Goal: Task Accomplishment & Management: Use online tool/utility

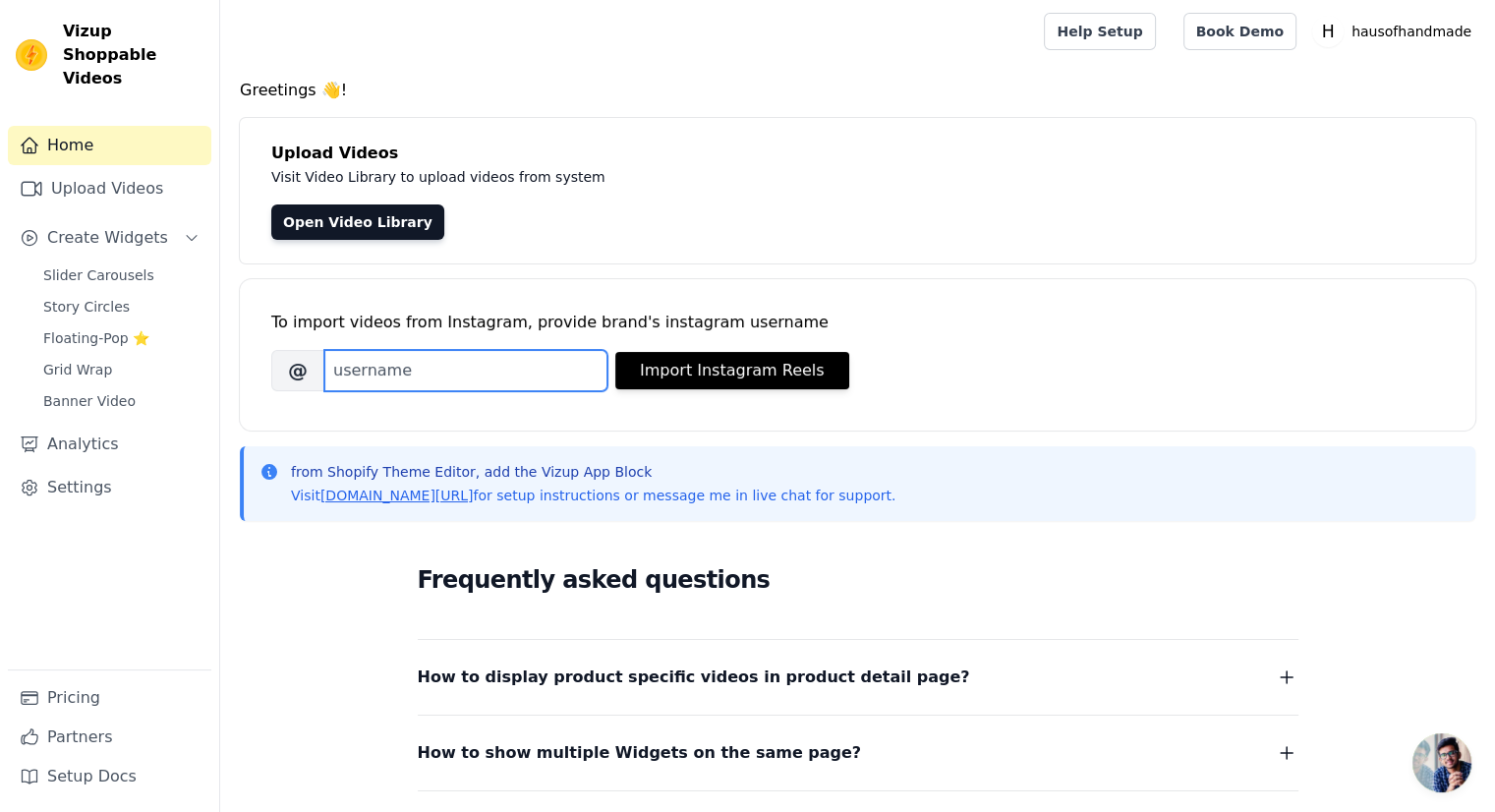
click at [376, 377] on input "Brand's Instagram Username" at bounding box center [466, 370] width 283 height 42
paste input "haus.of.handmade"
type input "haus.of.handmade"
click at [639, 397] on div "To import videos from Instagram, provide brand's instagram username [PERSON_NAM…" at bounding box center [857, 338] width 1172 height 120
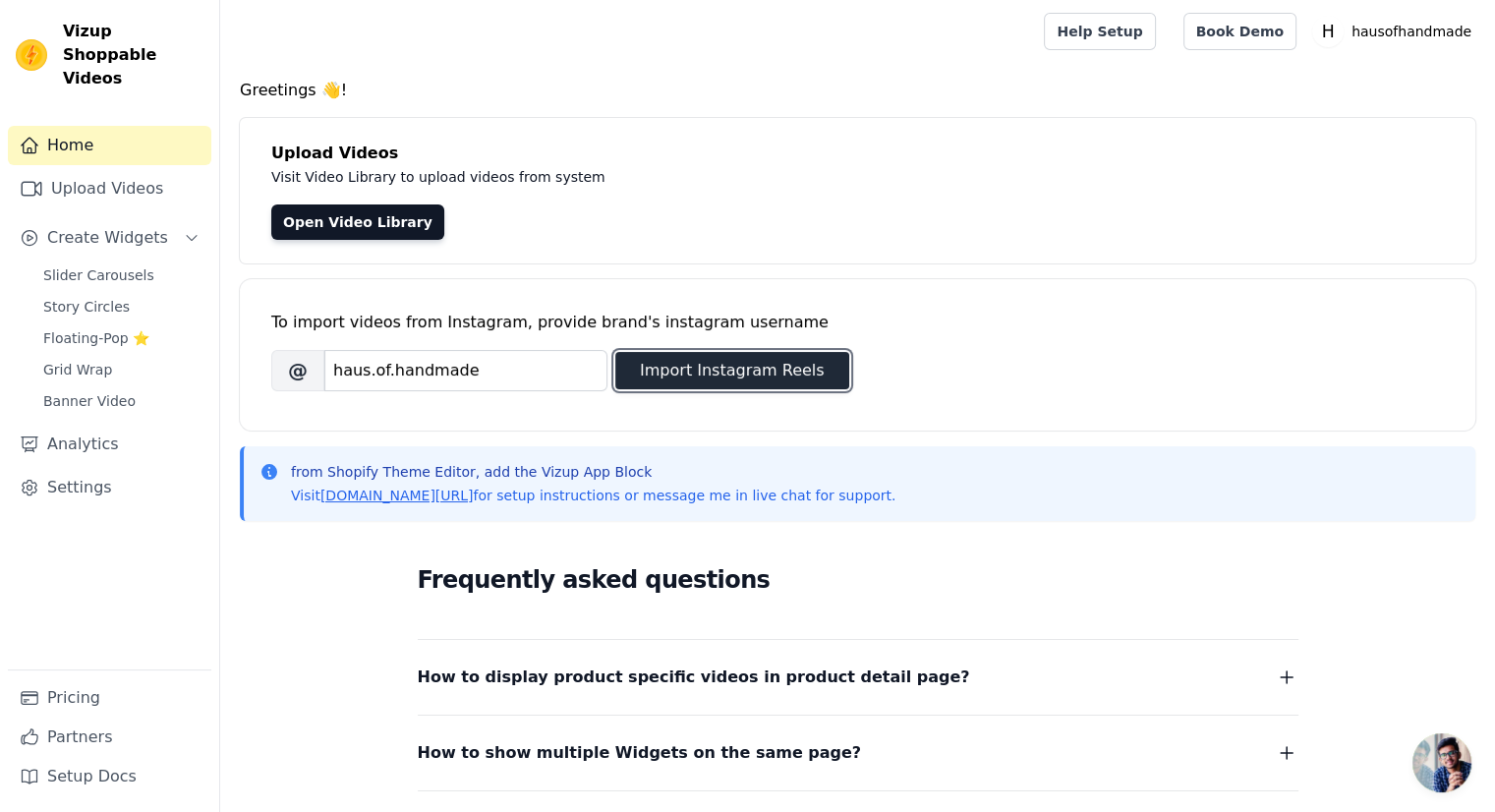
click at [653, 378] on button "Import Instagram Reels" at bounding box center [733, 370] width 234 height 38
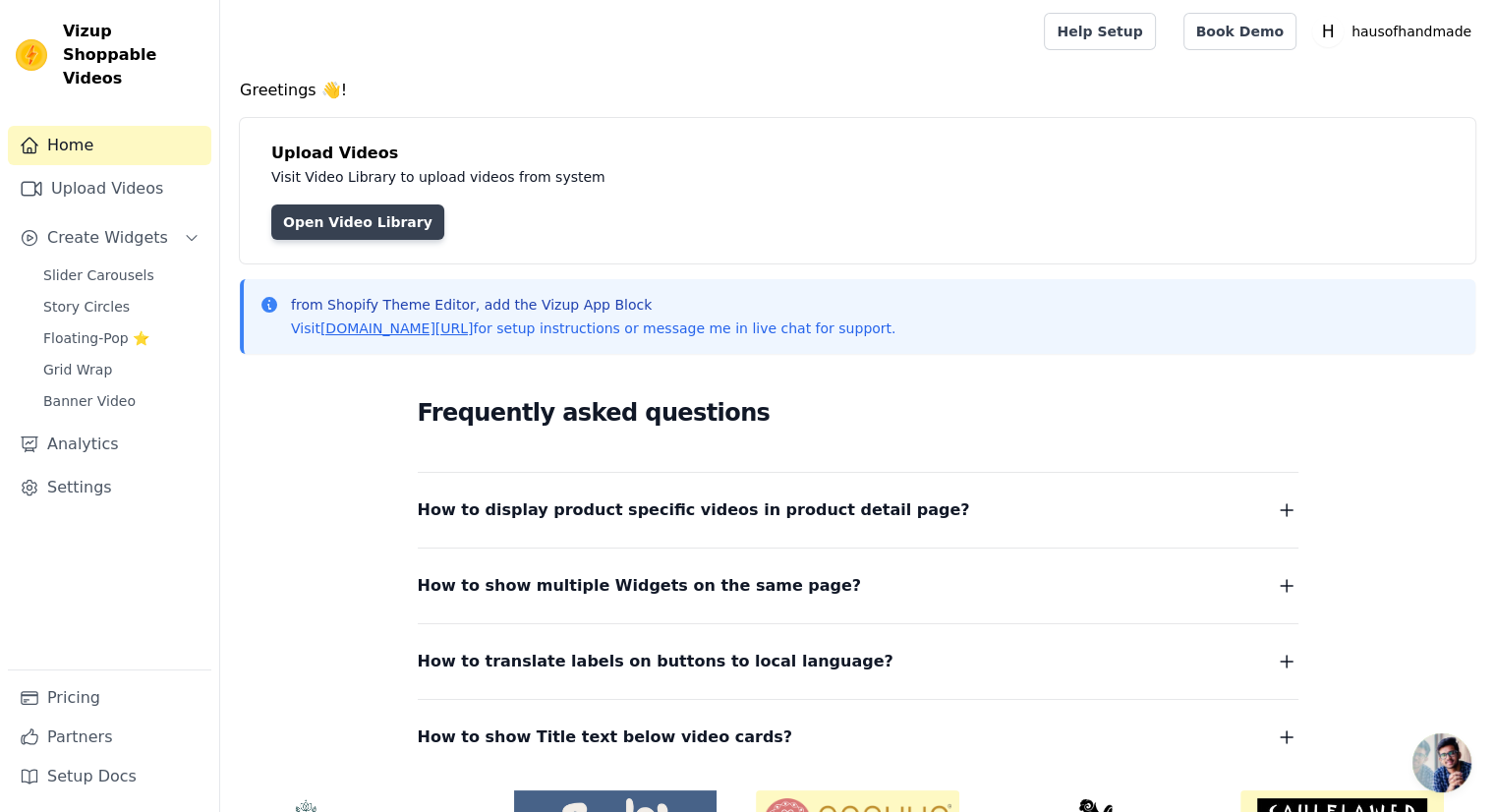
click at [379, 221] on link "Open Video Library" at bounding box center [357, 222] width 173 height 36
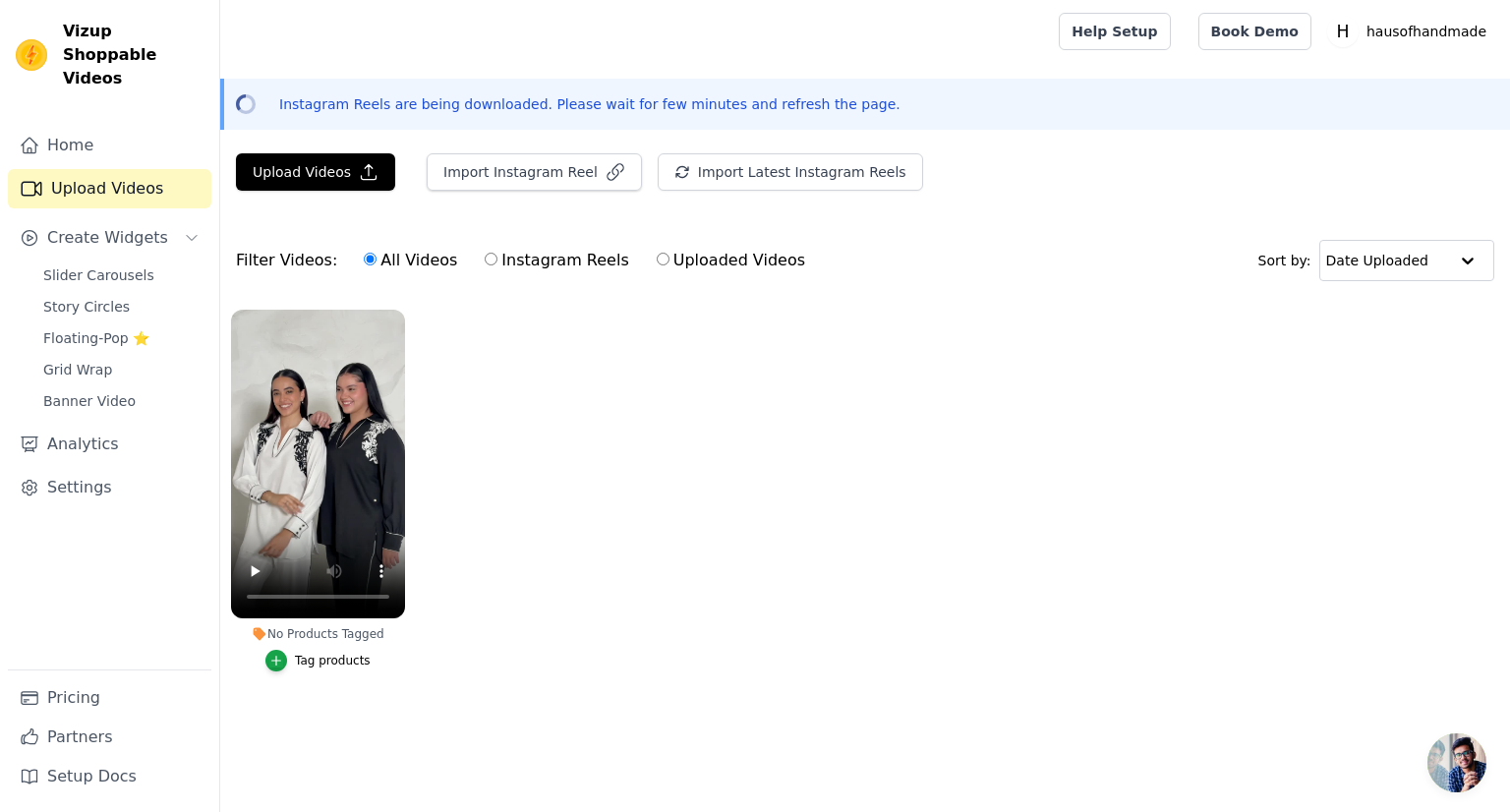
click at [484, 259] on input "Instagram Reels" at bounding box center [490, 258] width 13 height 13
radio input "true"
click at [491, 172] on button "Import Instagram Reel" at bounding box center [534, 172] width 215 height 38
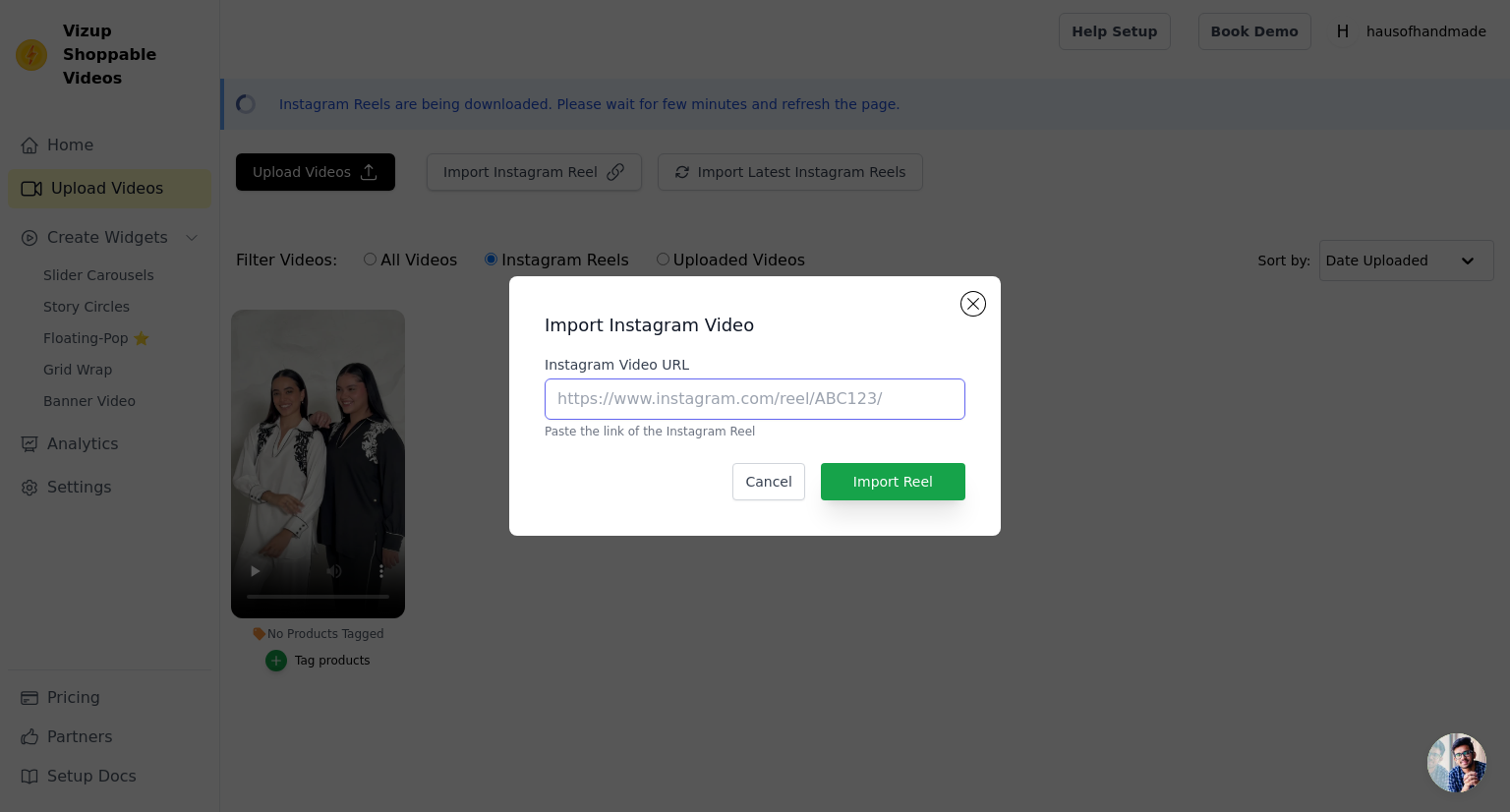
click at [574, 406] on input "Instagram Video URL" at bounding box center [755, 399] width 421 height 42
click at [974, 308] on button "Close modal" at bounding box center [973, 304] width 24 height 24
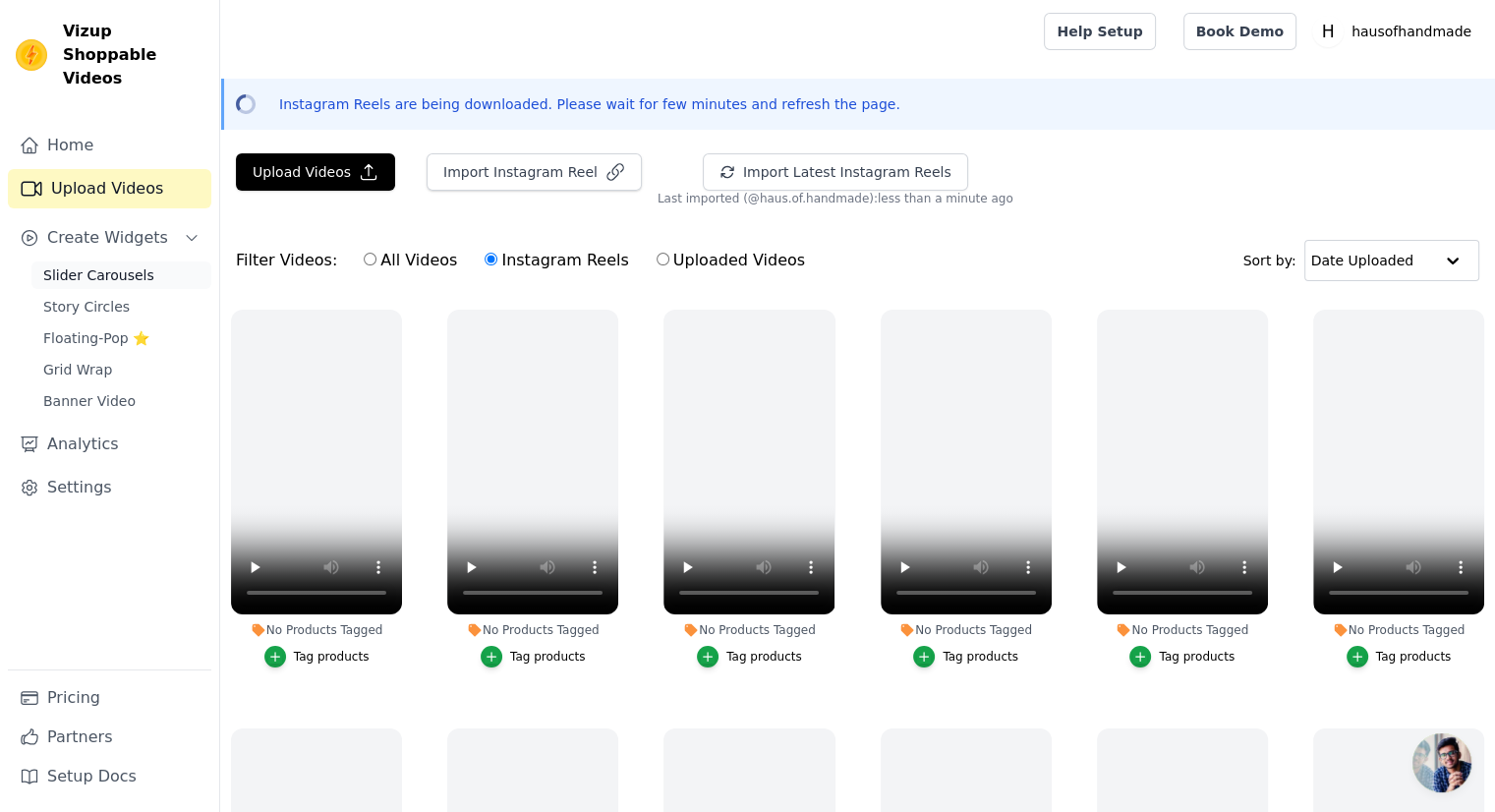
click at [105, 265] on span "Slider Carousels" at bounding box center [99, 275] width 111 height 20
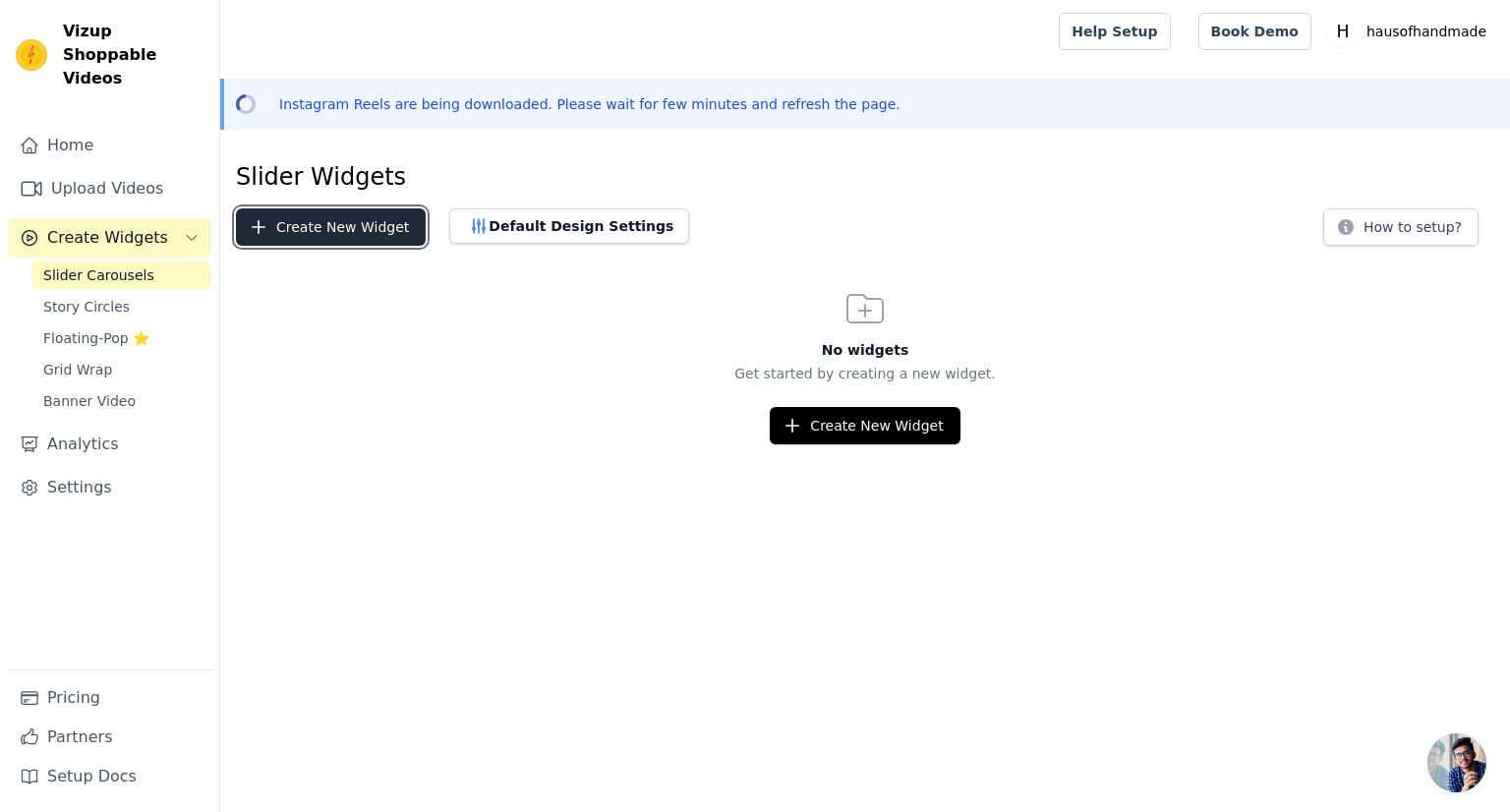
click at [337, 233] on button "Create New Widget" at bounding box center [331, 227] width 190 height 38
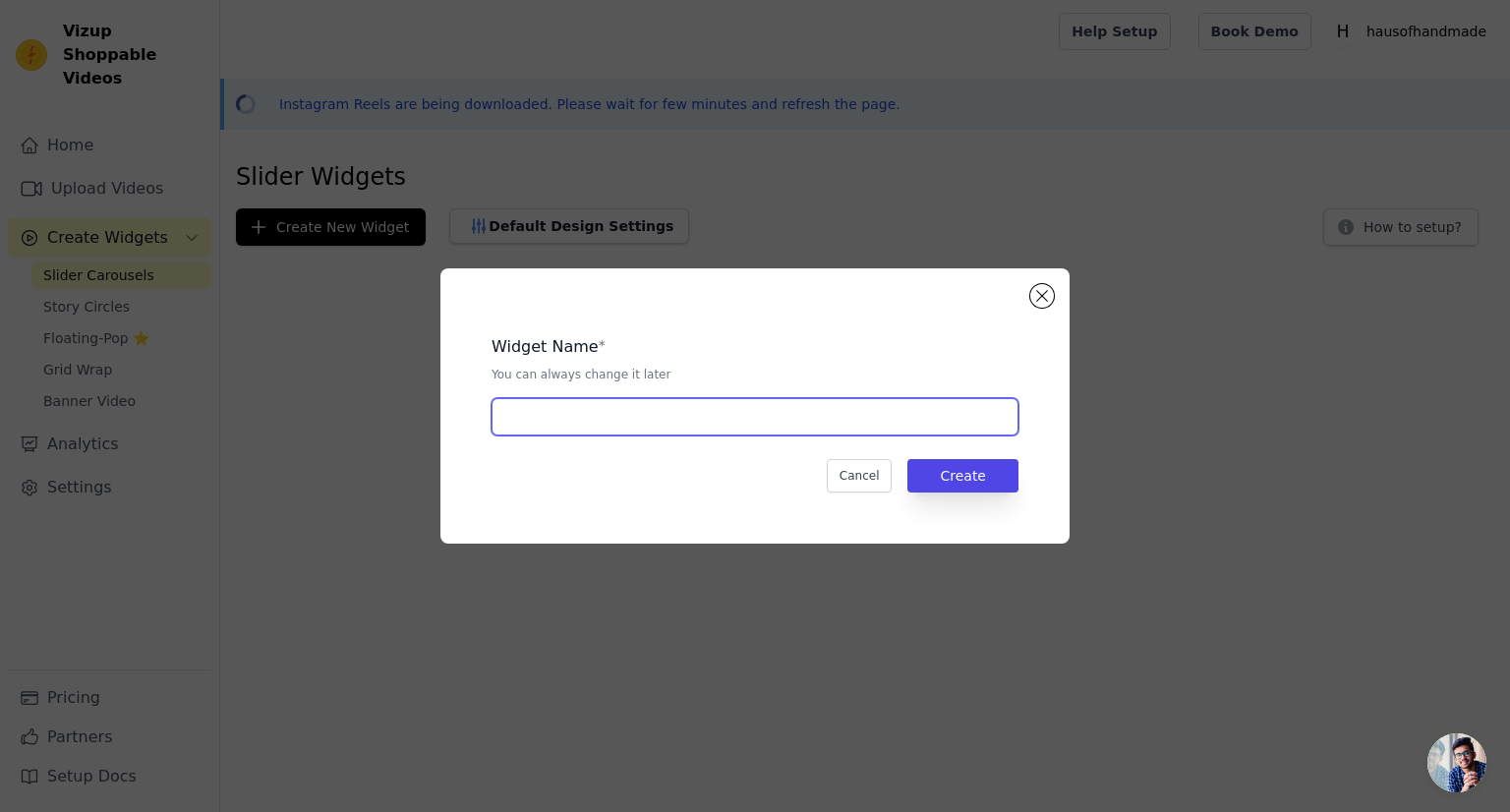
click at [547, 422] on input "text" at bounding box center [755, 417] width 527 height 38
type input "HOH"
click at [959, 474] on button "Create" at bounding box center [963, 475] width 111 height 34
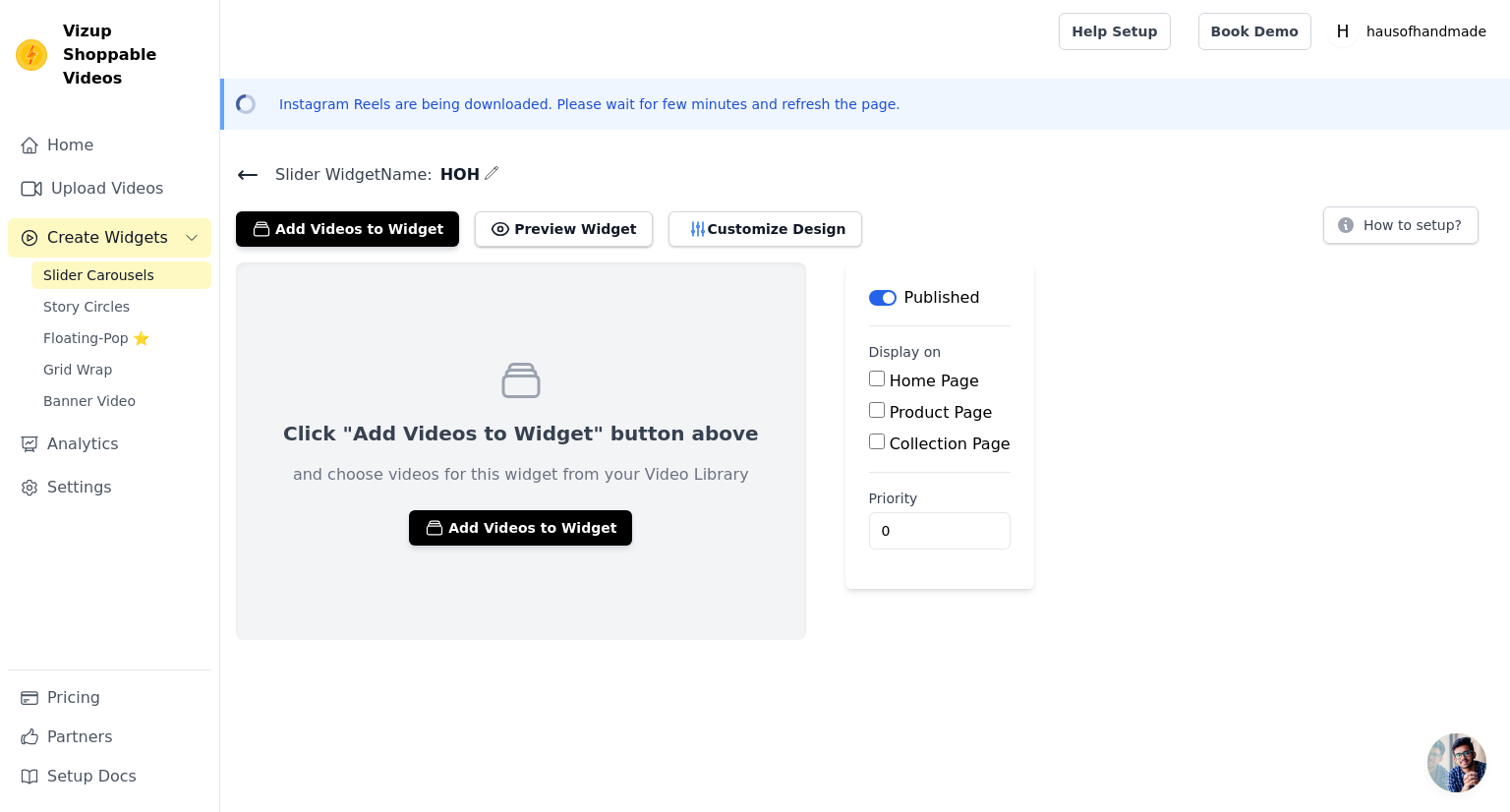
click at [869, 380] on input "Home Page" at bounding box center [877, 378] width 16 height 16
checkbox input "true"
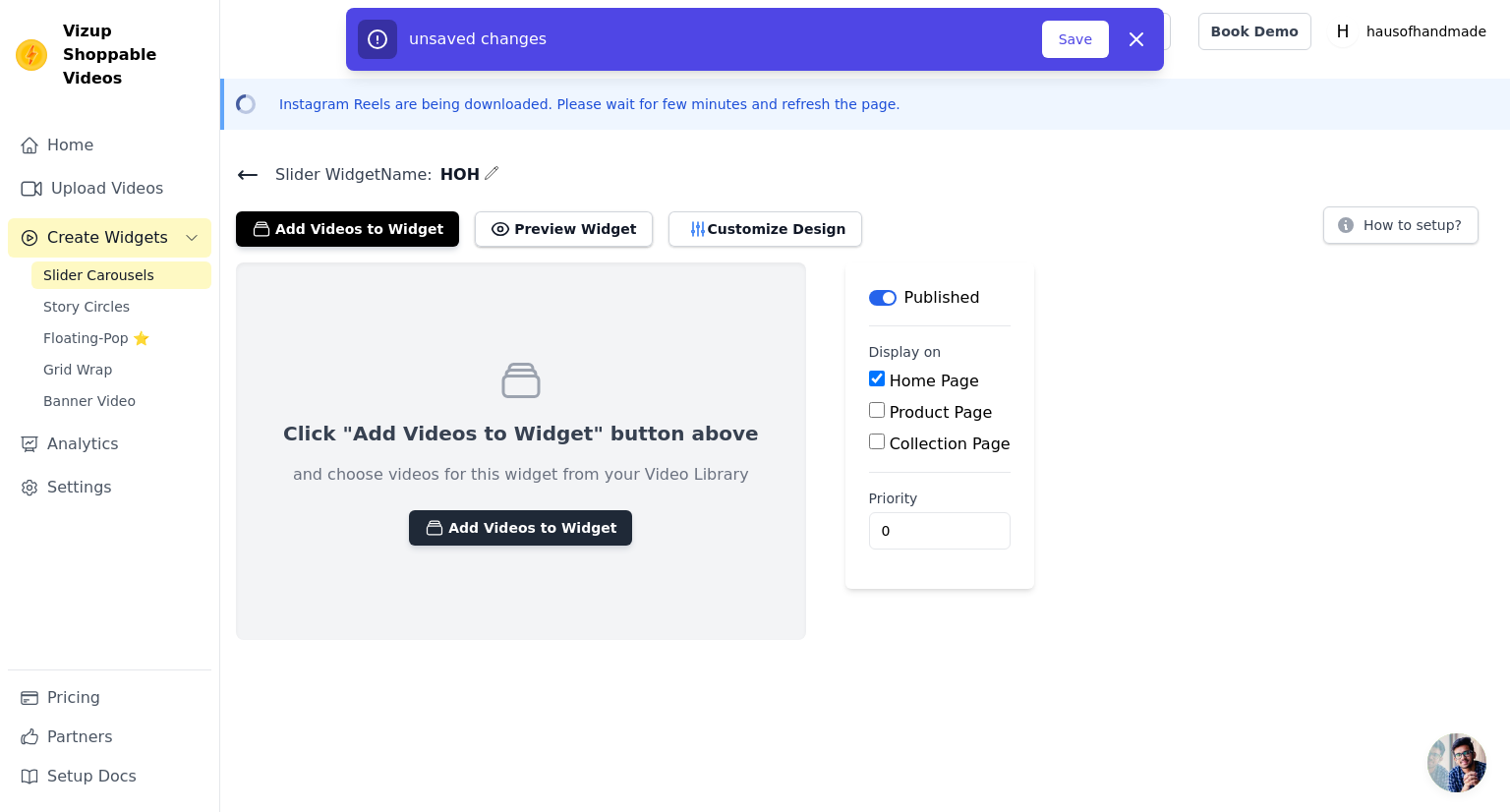
click at [512, 528] on button "Add Videos to Widget" at bounding box center [520, 528] width 223 height 36
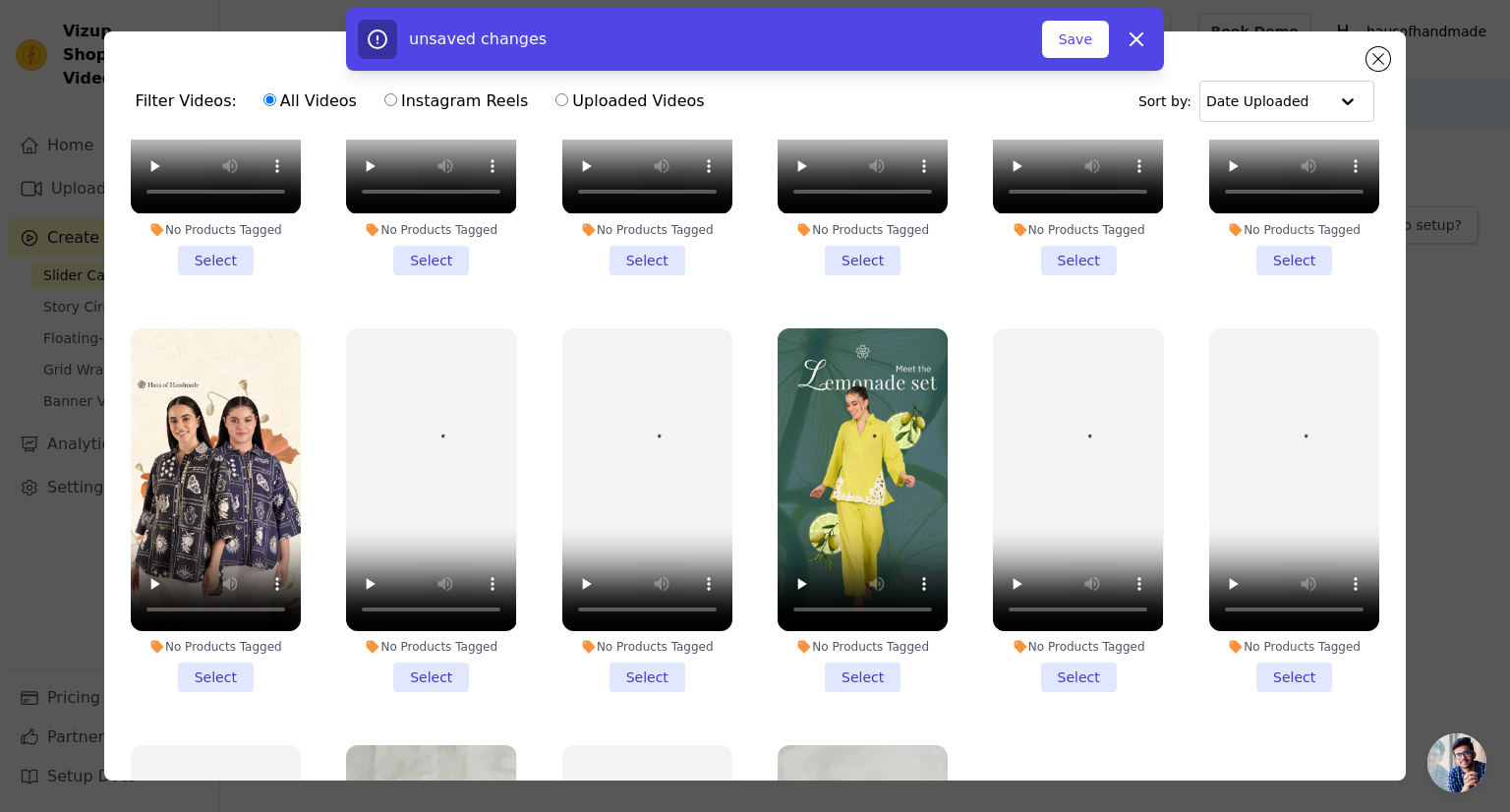
scroll to position [688, 0]
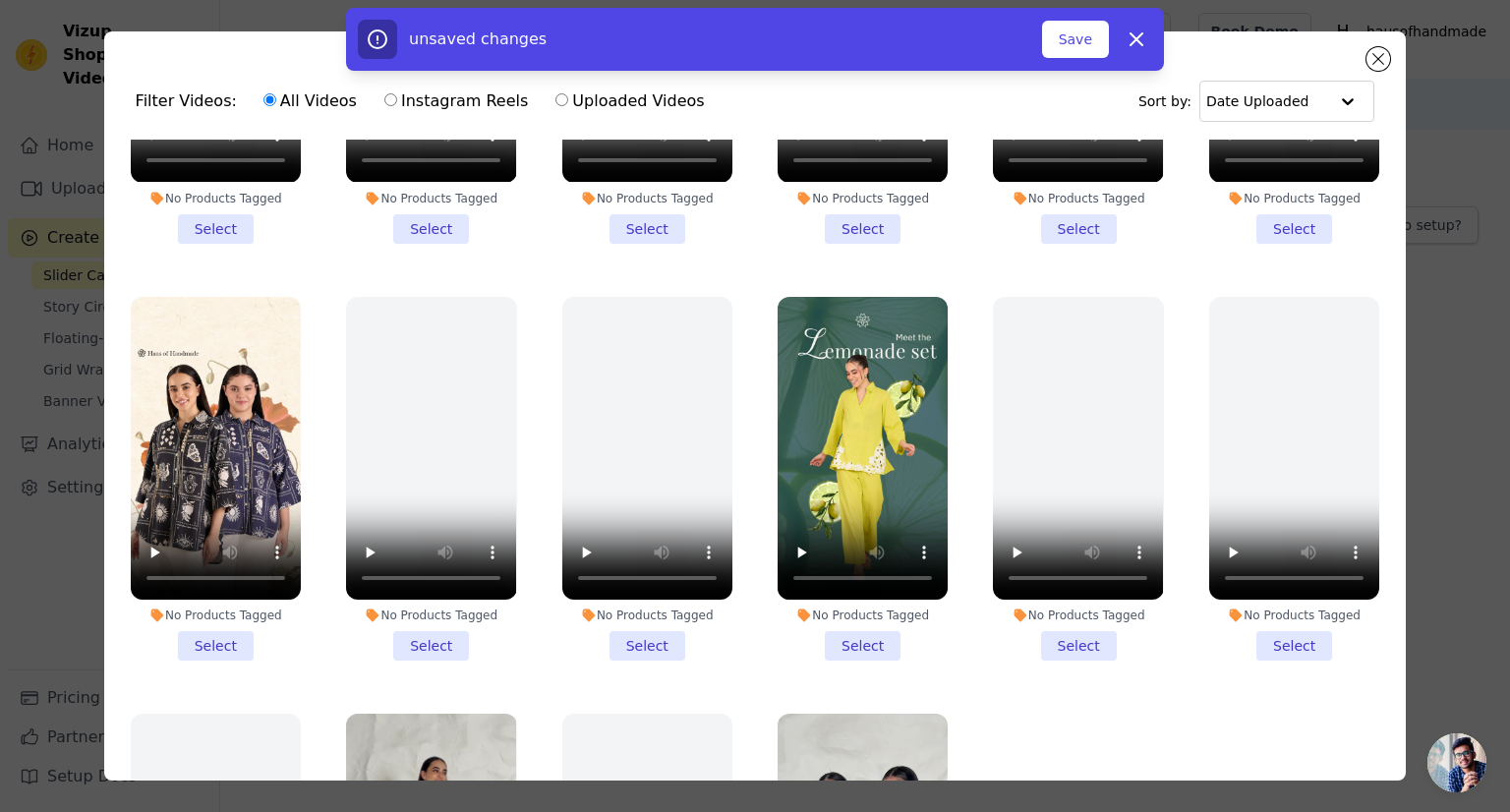
click at [849, 621] on li "No Products Tagged Select" at bounding box center [862, 478] width 170 height 363
click at [0, 0] on input "No Products Tagged Select" at bounding box center [0, 0] width 0 height 0
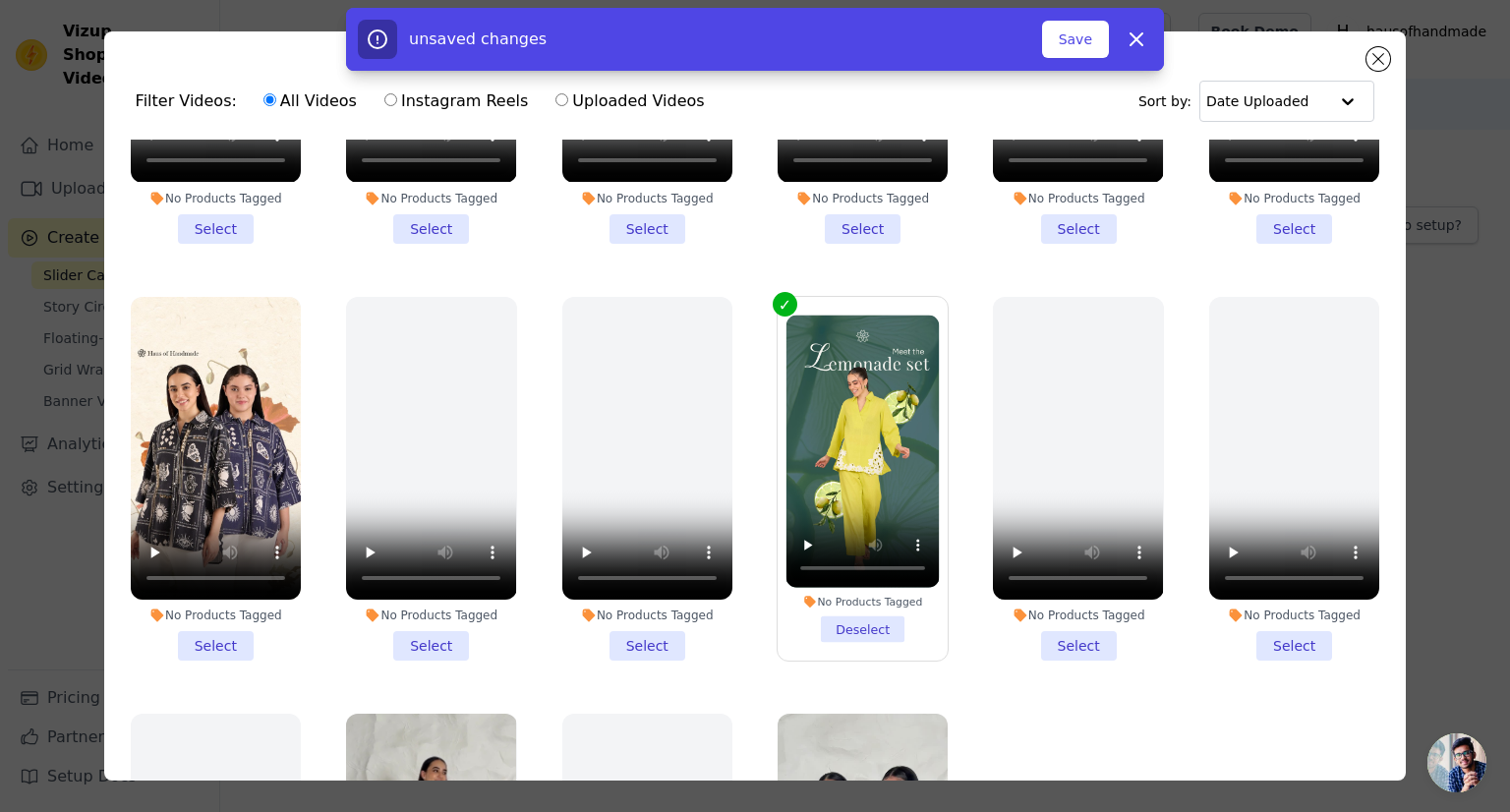
click at [240, 625] on li "No Products Tagged Select" at bounding box center [215, 478] width 170 height 363
click at [0, 0] on input "No Products Tagged Select" at bounding box center [0, 0] width 0 height 0
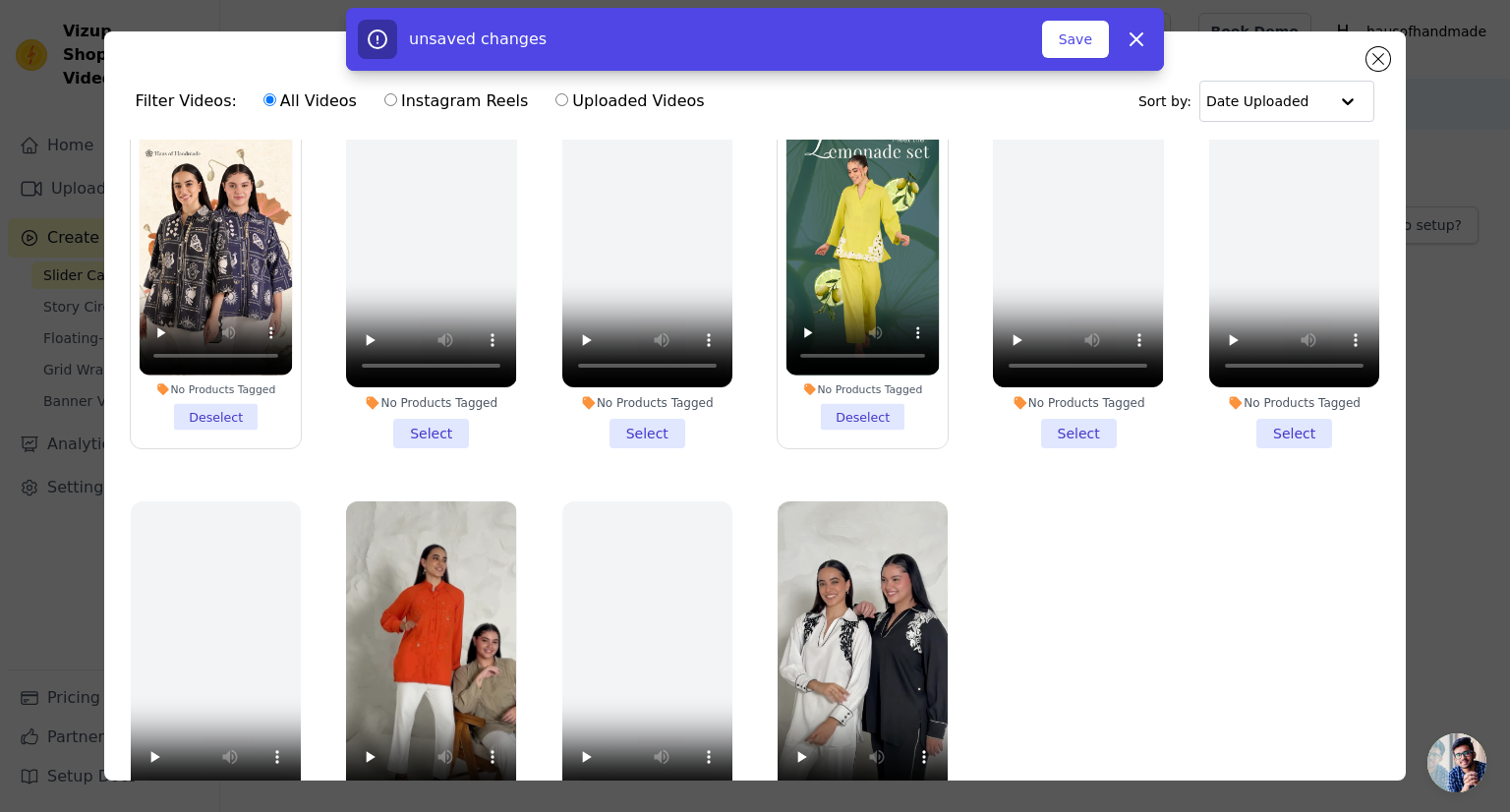
scroll to position [170, 0]
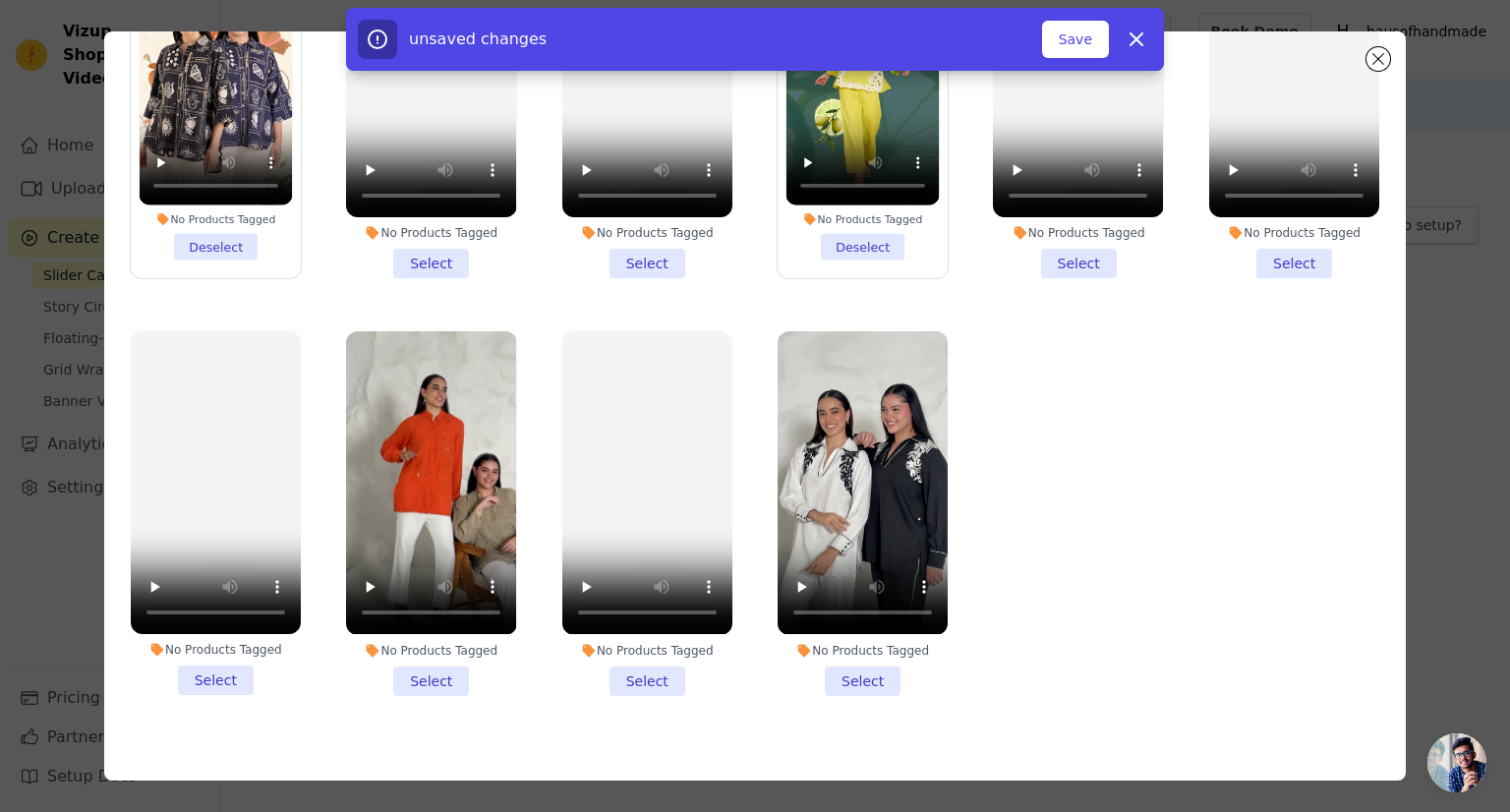
click at [440, 642] on li "No Products Tagged Select" at bounding box center [431, 513] width 170 height 363
click at [0, 0] on input "No Products Tagged Select" at bounding box center [0, 0] width 0 height 0
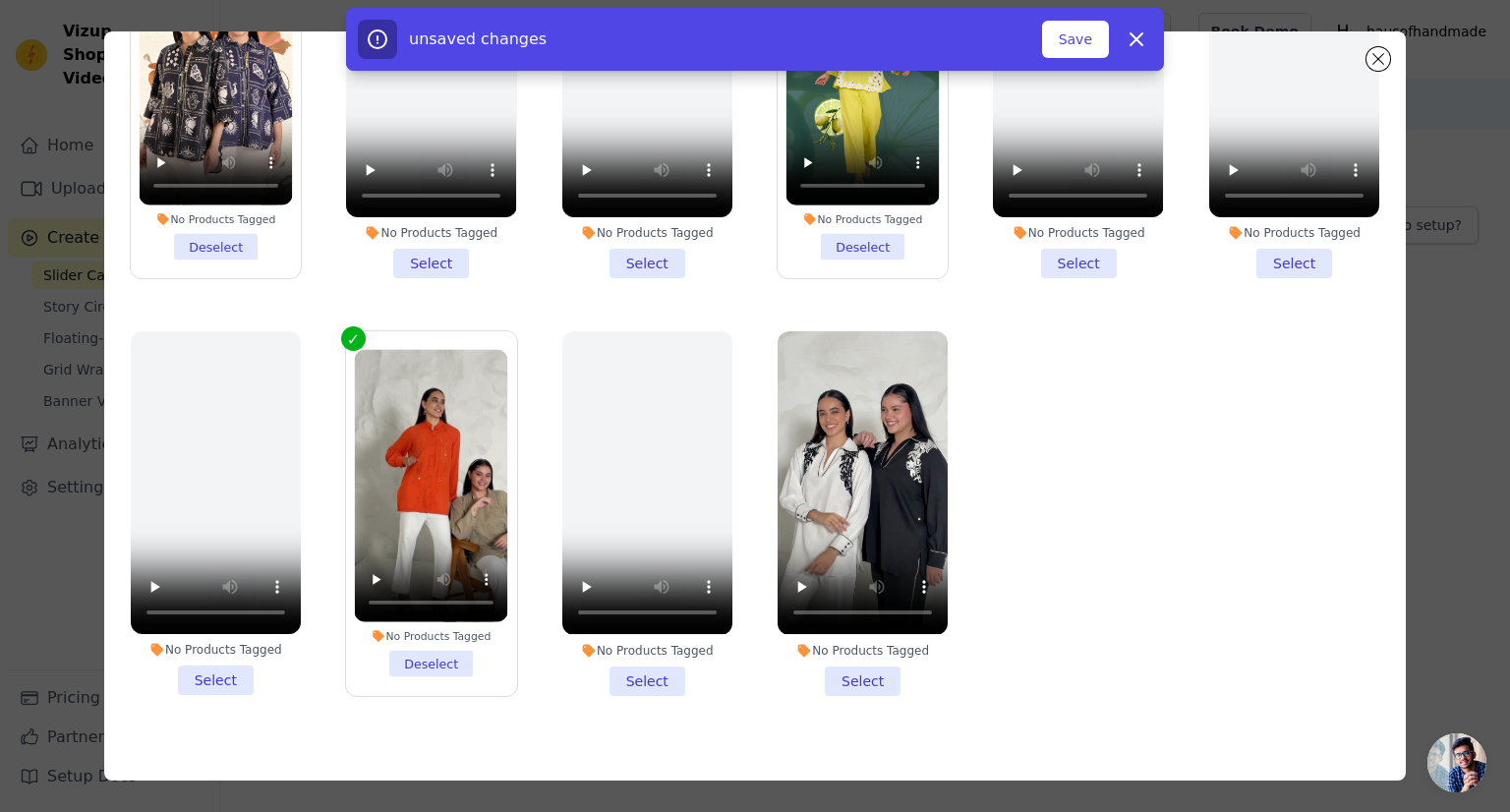
click at [824, 654] on li "No Products Tagged Select" at bounding box center [862, 513] width 170 height 363
click at [0, 0] on input "No Products Tagged Select" at bounding box center [0, 0] width 0 height 0
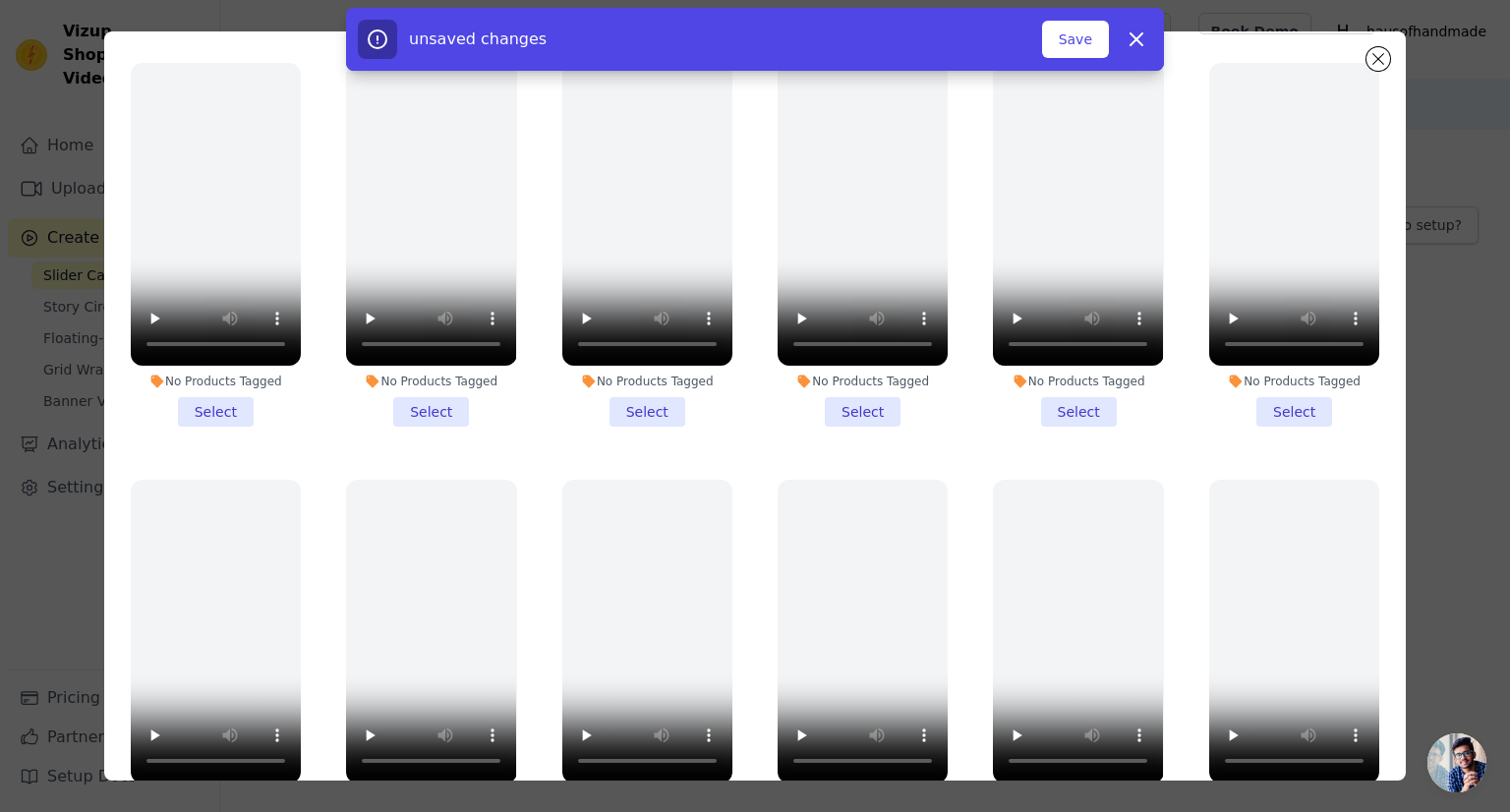
scroll to position [0, 0]
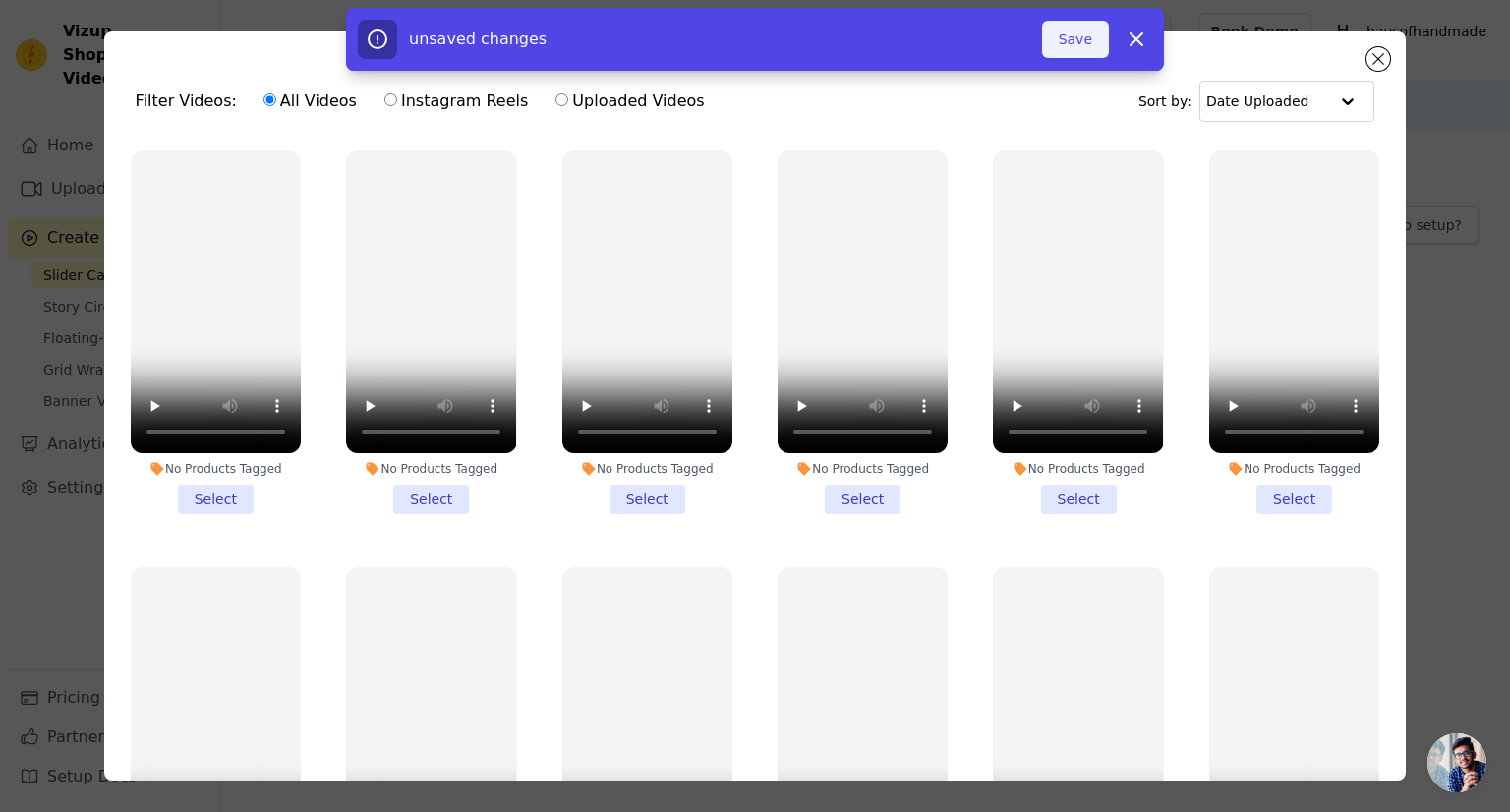
click at [1077, 44] on button "Save" at bounding box center [1075, 40] width 67 height 38
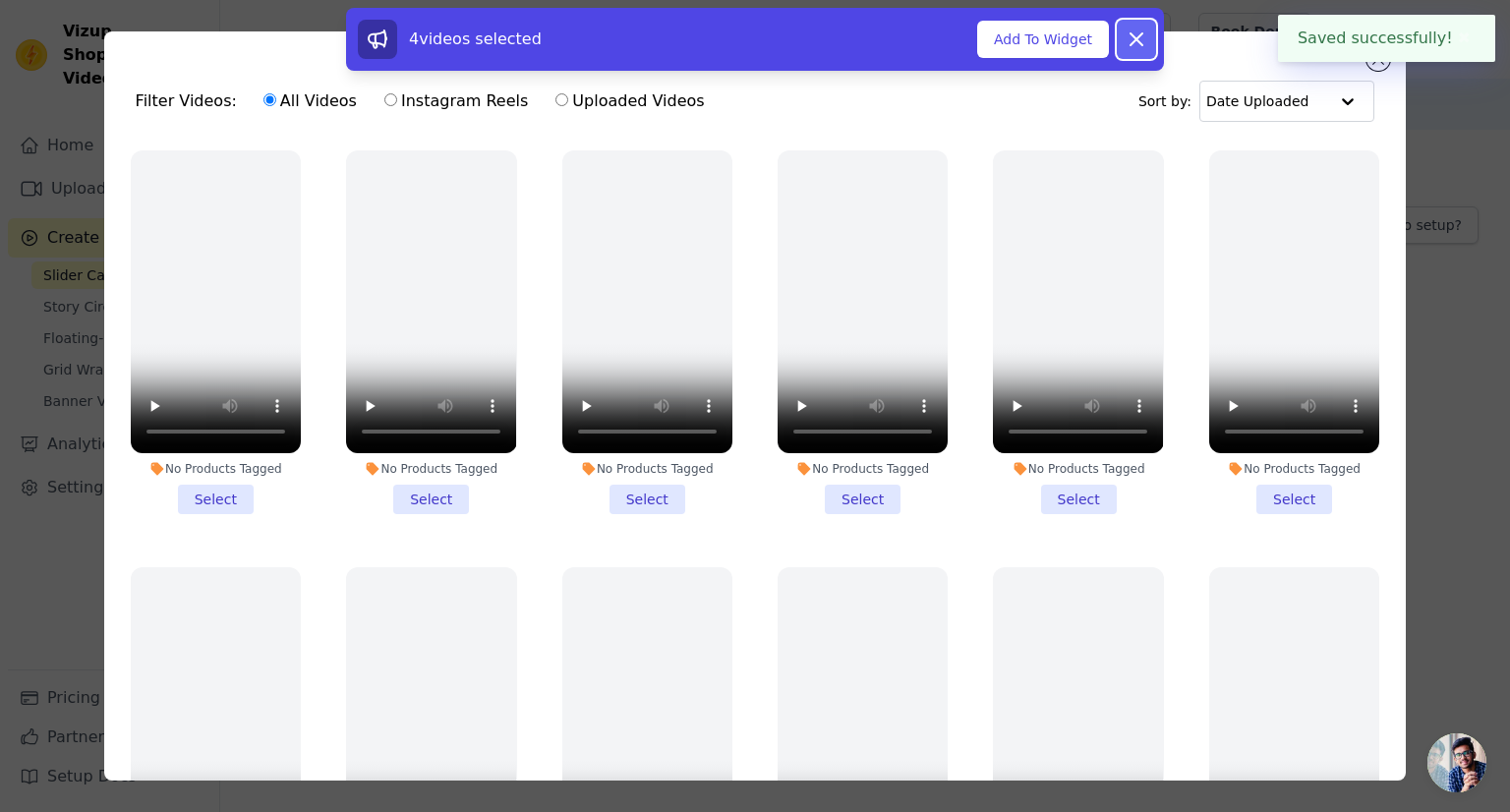
click at [1141, 52] on button "Dismiss" at bounding box center [1137, 40] width 40 height 40
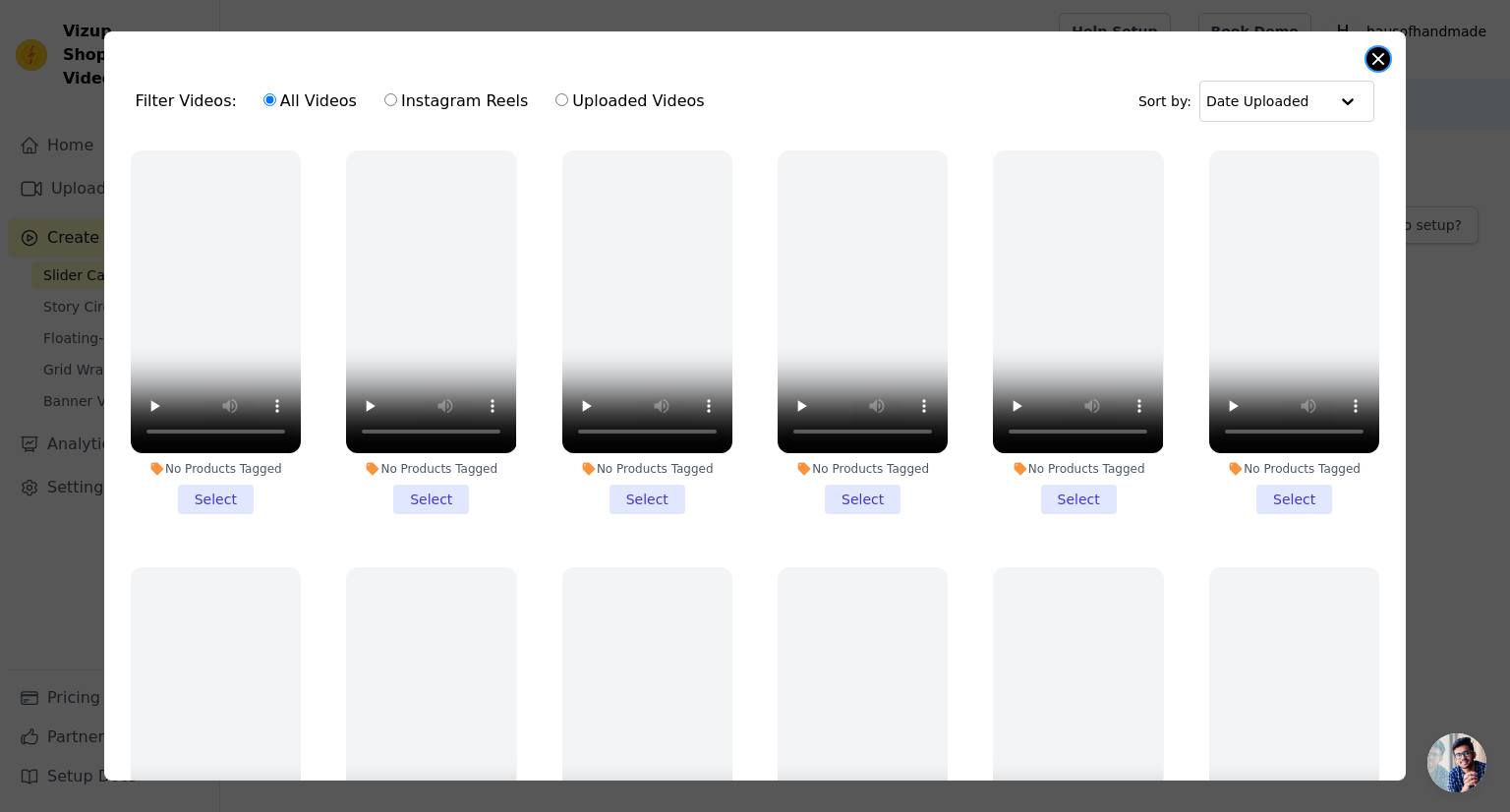
click at [1374, 63] on button "Close modal" at bounding box center [1378, 60] width 24 height 24
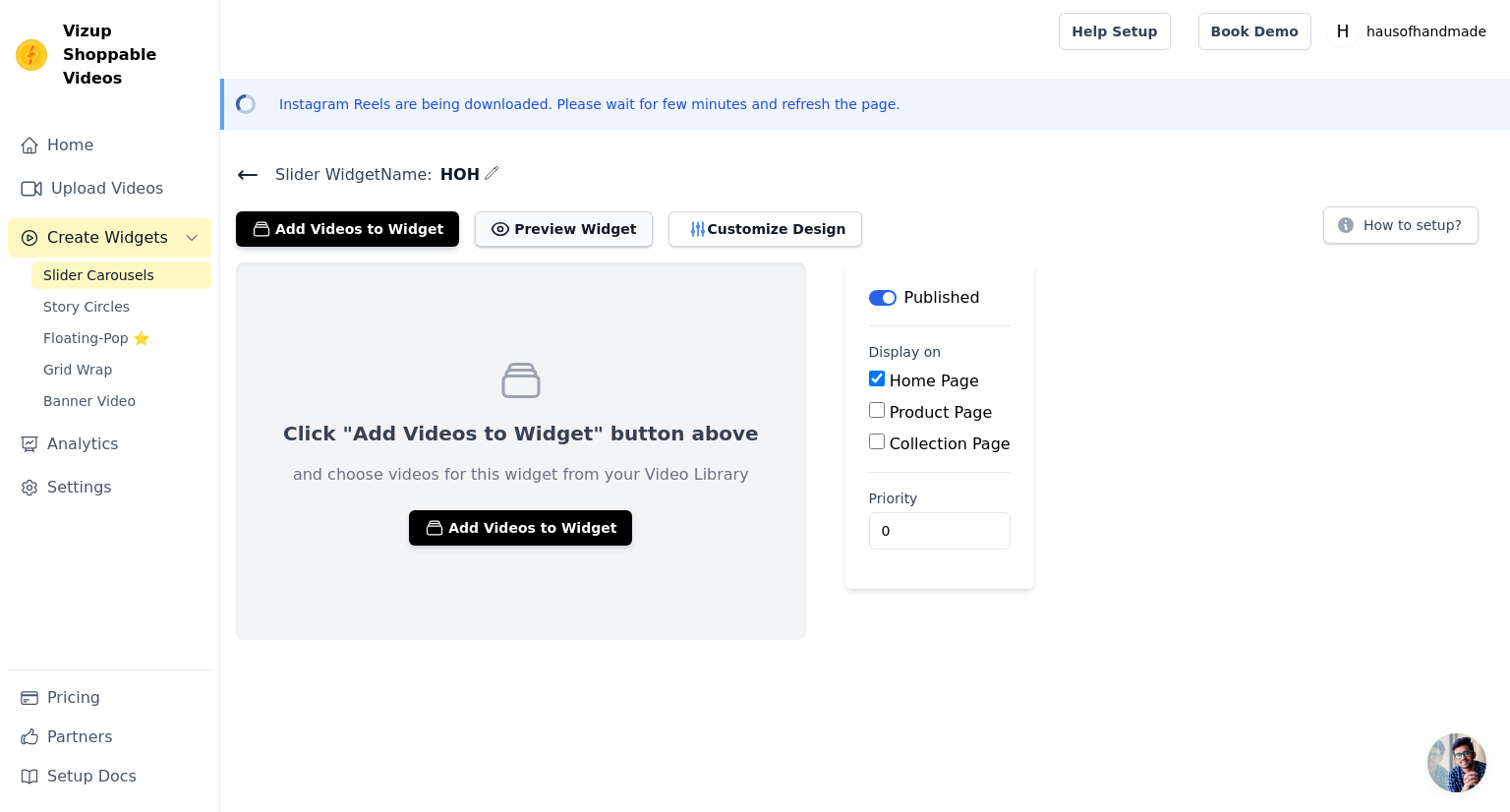
click at [531, 229] on button "Preview Widget" at bounding box center [563, 229] width 177 height 36
click at [471, 527] on button "Add Videos to Widget" at bounding box center [520, 528] width 223 height 36
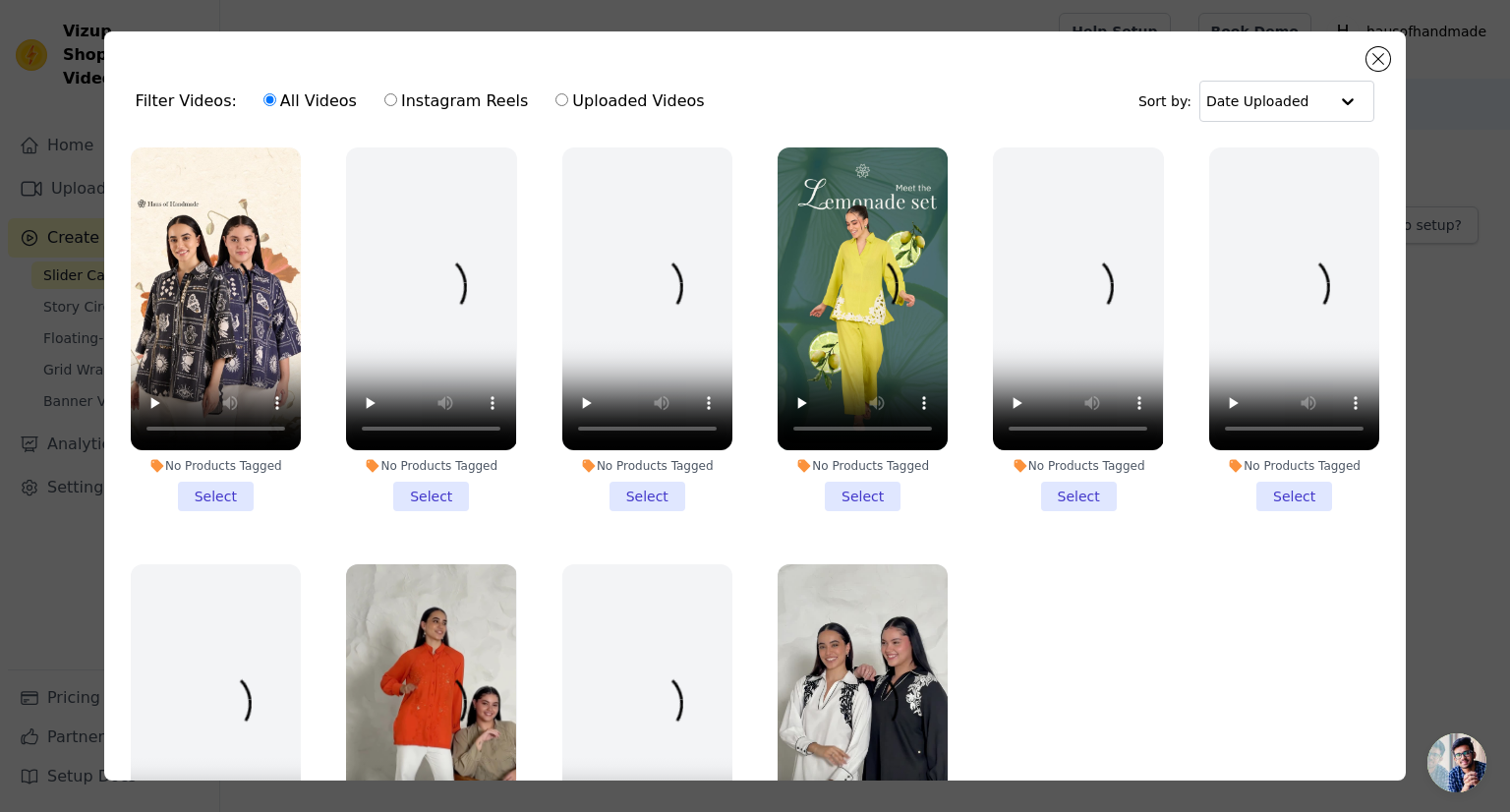
scroll to position [884, 0]
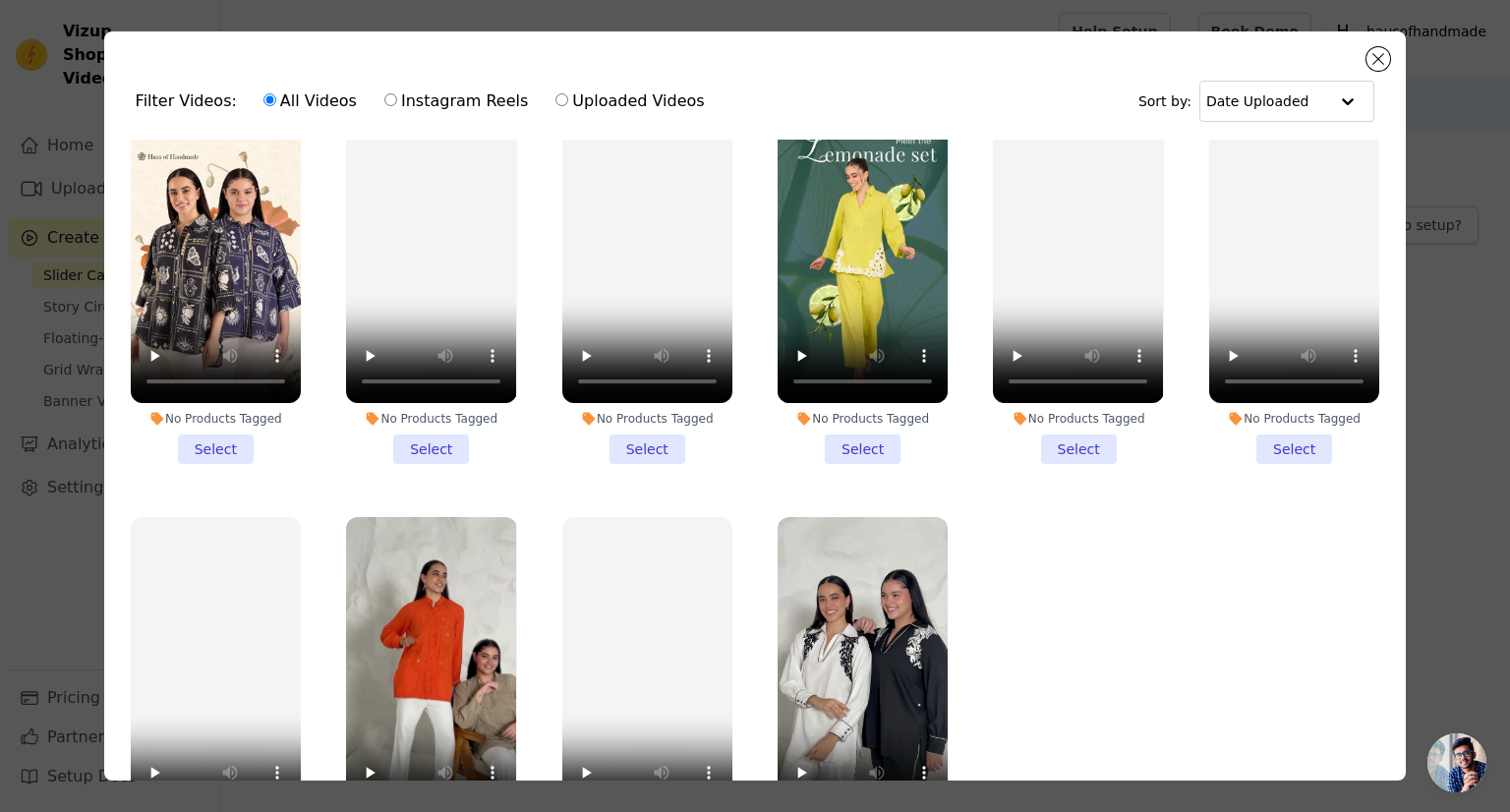
click at [196, 430] on li "No Products Tagged Select" at bounding box center [215, 282] width 170 height 363
click at [0, 0] on input "No Products Tagged Select" at bounding box center [0, 0] width 0 height 0
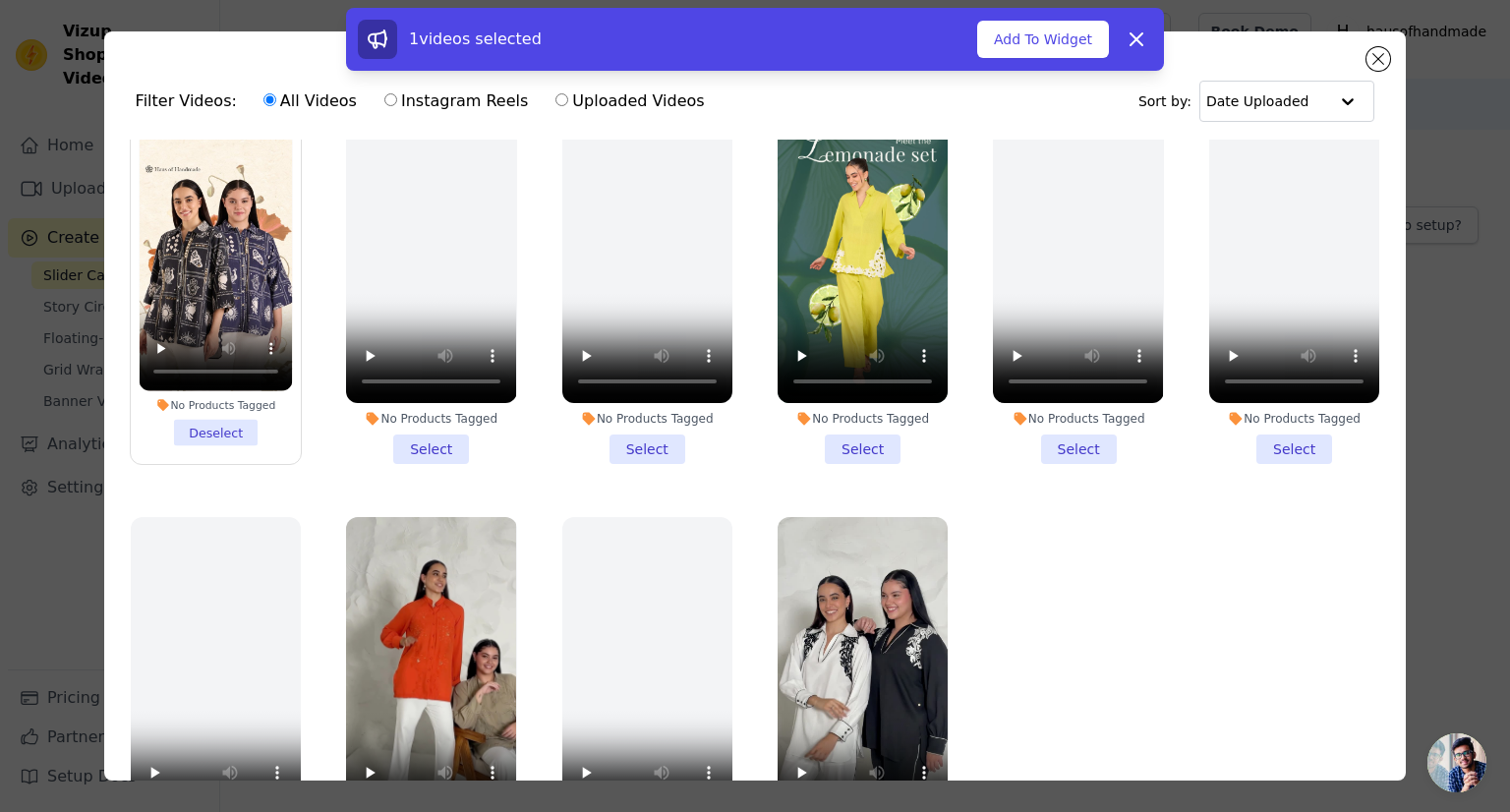
click at [853, 432] on li "No Products Tagged Select" at bounding box center [862, 282] width 170 height 363
click at [0, 0] on input "No Products Tagged Select" at bounding box center [0, 0] width 0 height 0
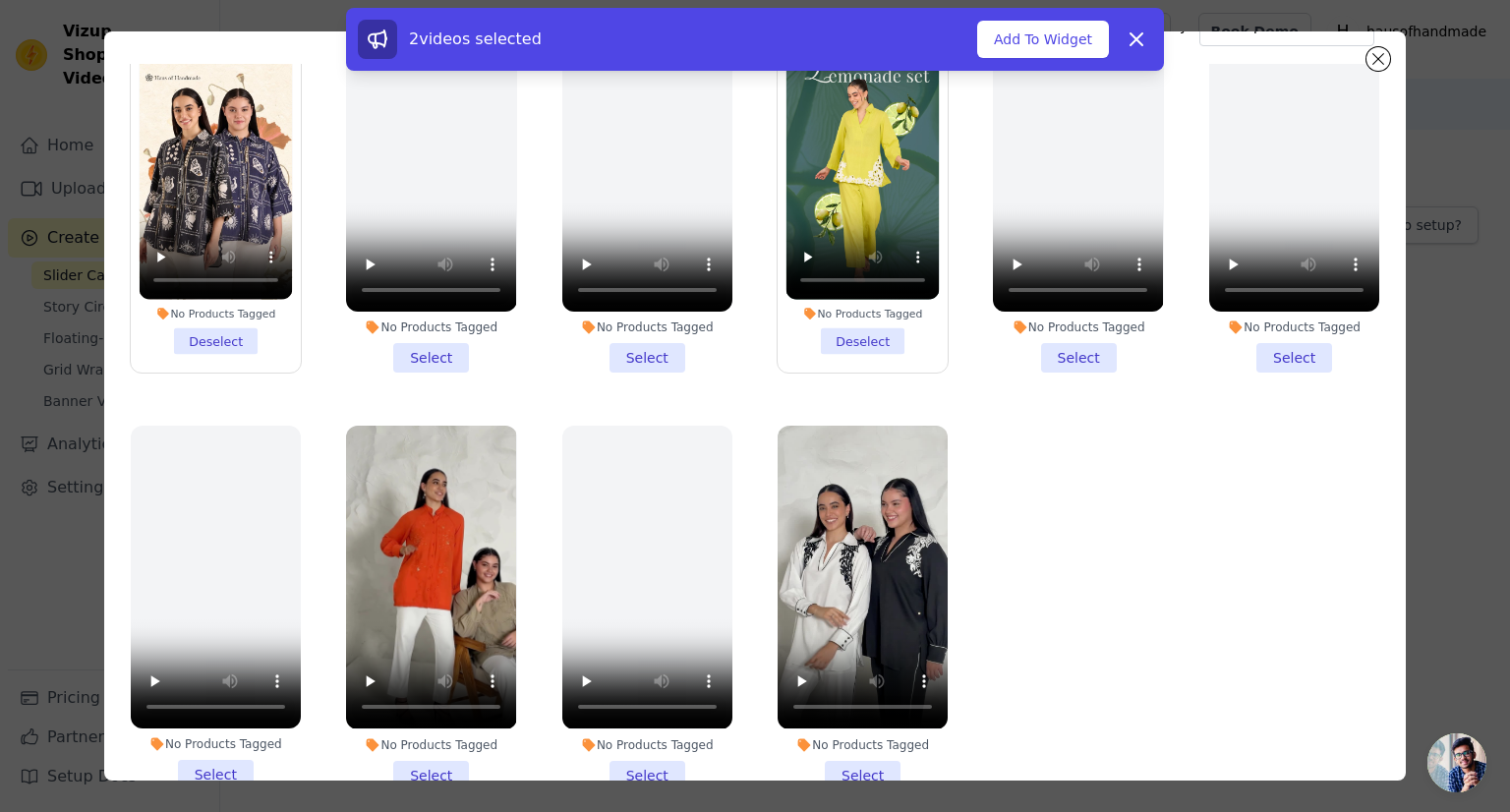
scroll to position [170, 0]
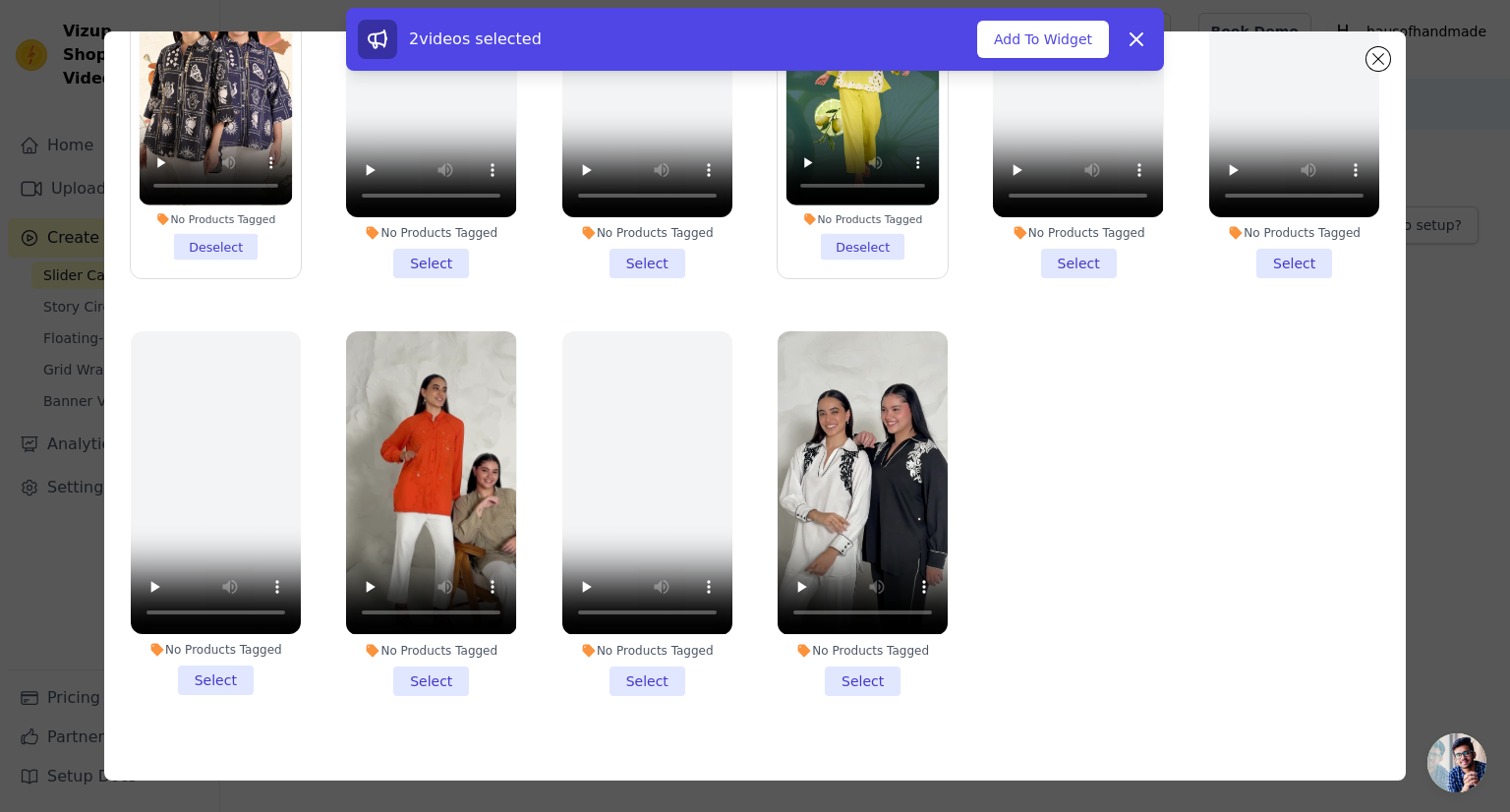
click at [449, 647] on li "No Products Tagged Select" at bounding box center [431, 513] width 170 height 363
click at [0, 0] on input "No Products Tagged Select" at bounding box center [0, 0] width 0 height 0
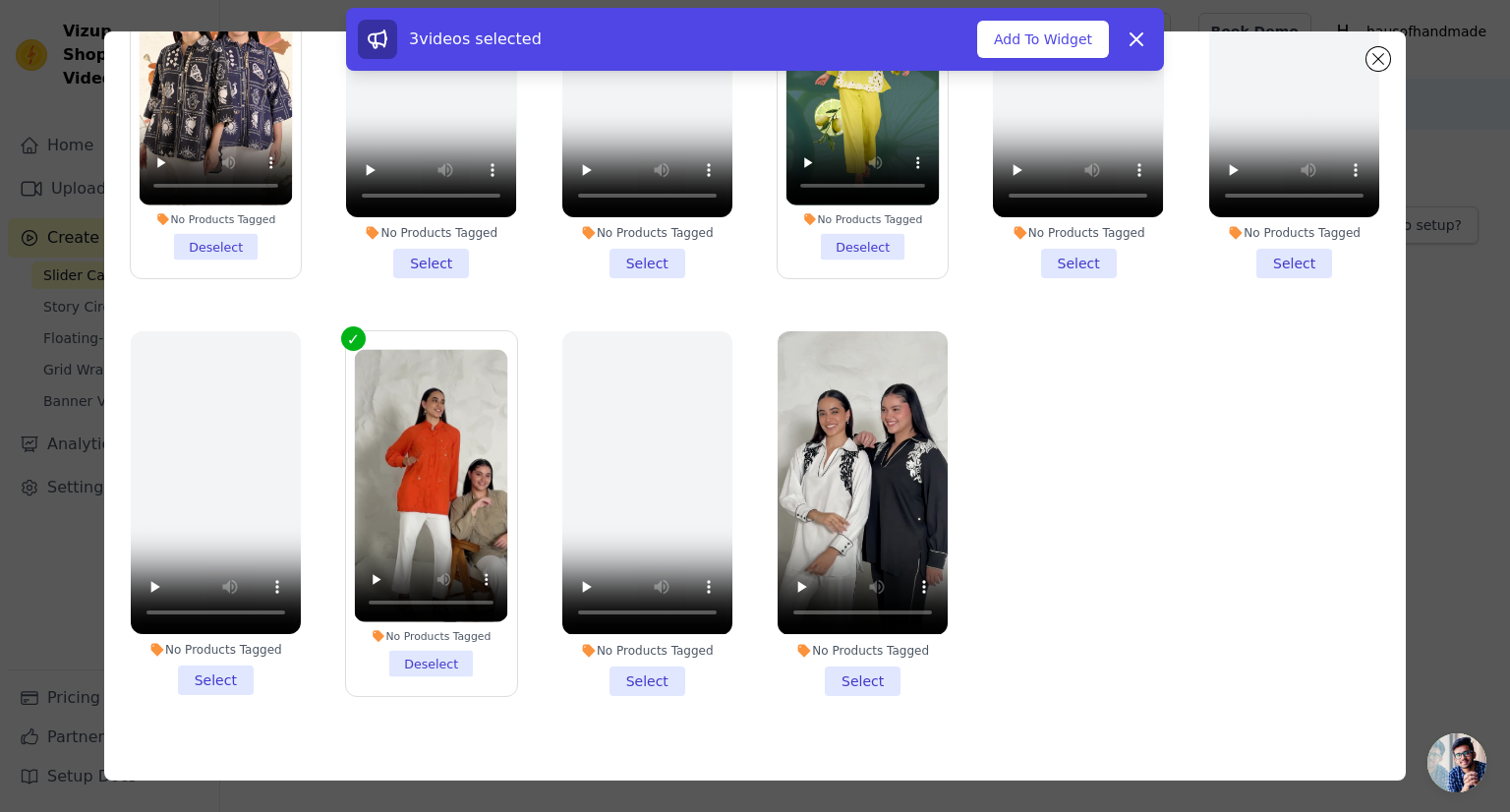
click at [826, 646] on li "No Products Tagged Select" at bounding box center [862, 513] width 170 height 363
click at [0, 0] on input "No Products Tagged Select" at bounding box center [0, 0] width 0 height 0
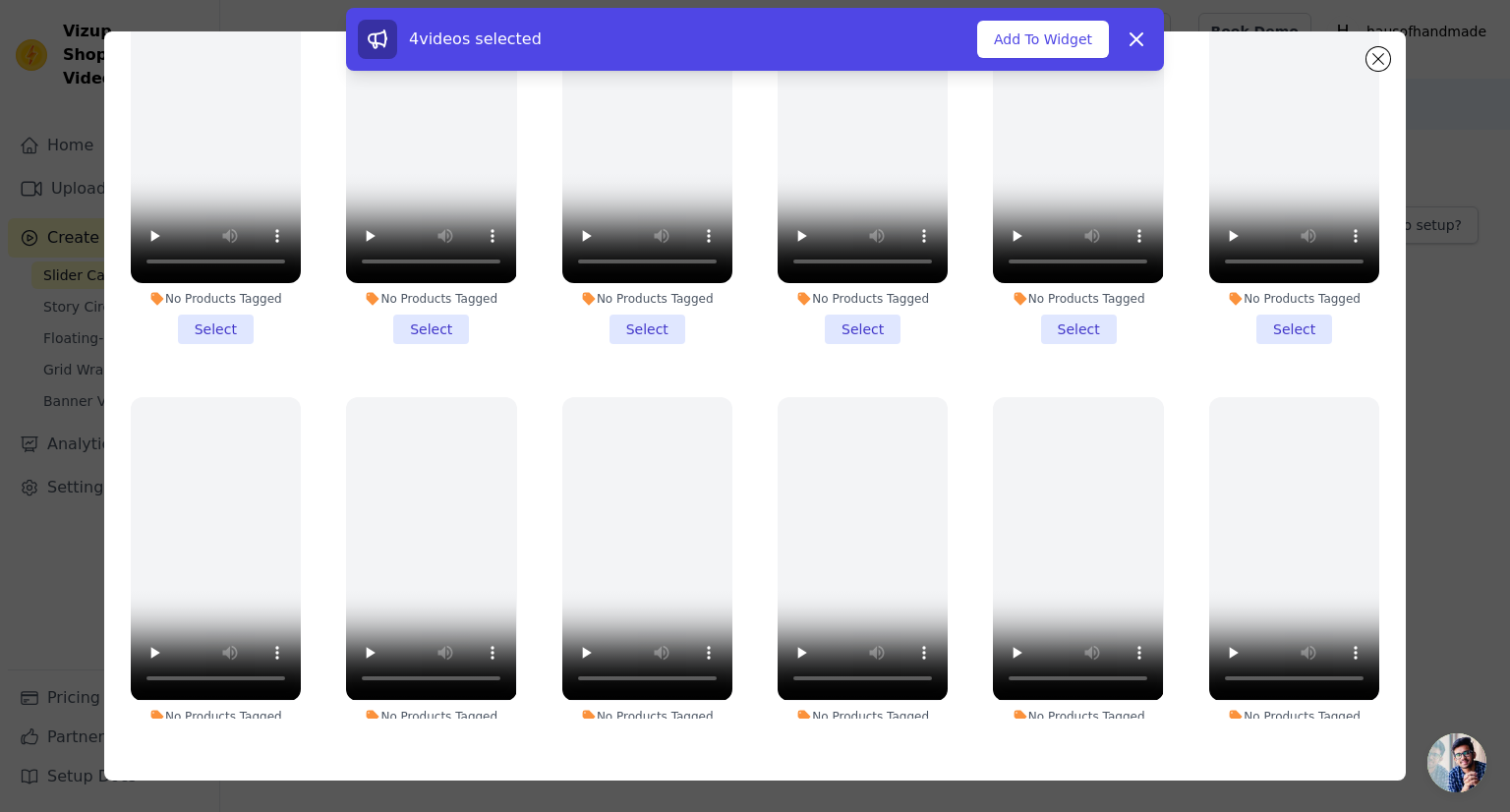
scroll to position [0, 0]
click at [1040, 47] on button "Add To Widget" at bounding box center [1042, 40] width 132 height 38
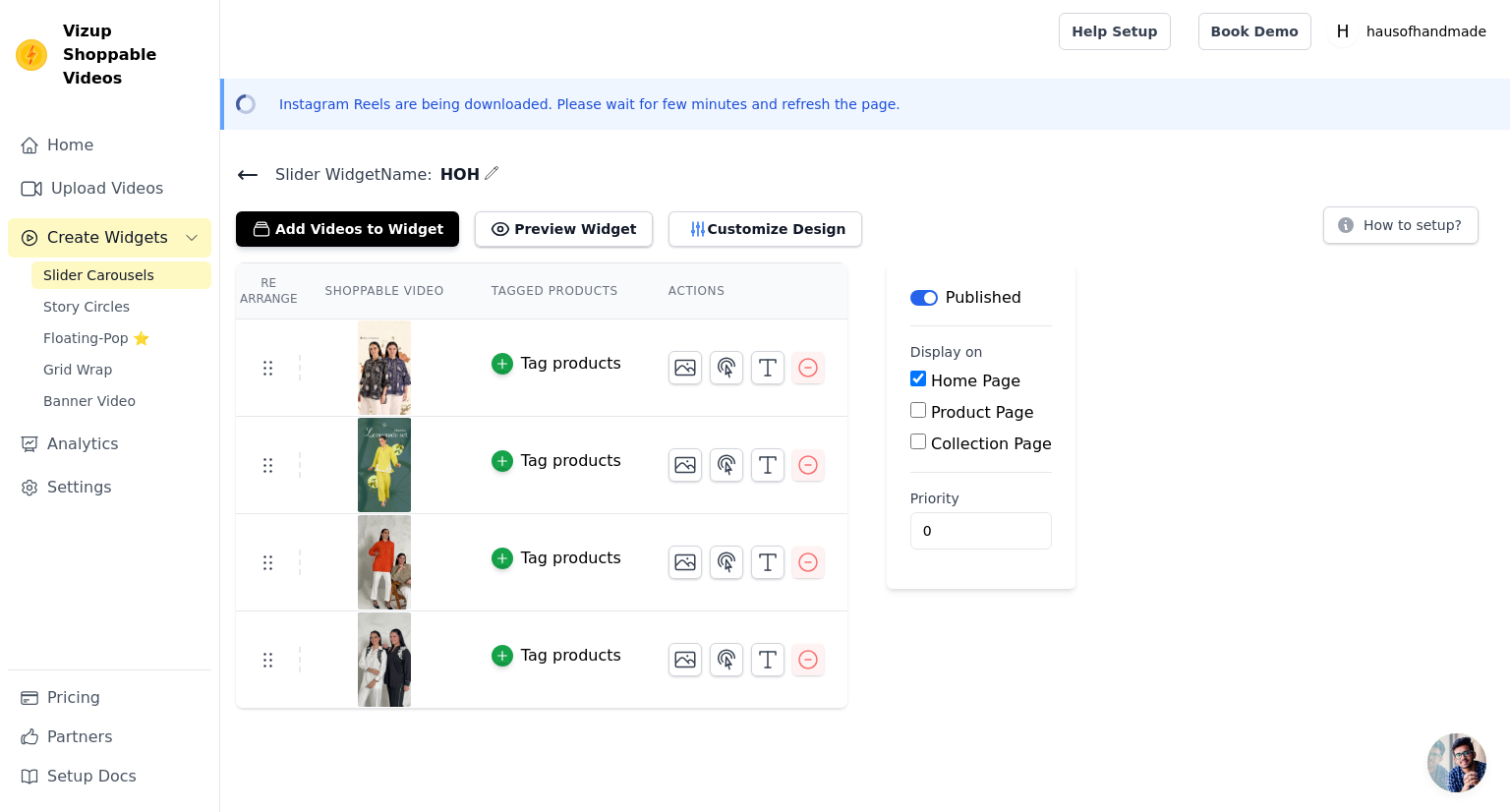
click at [538, 360] on div "Tag products" at bounding box center [571, 363] width 100 height 24
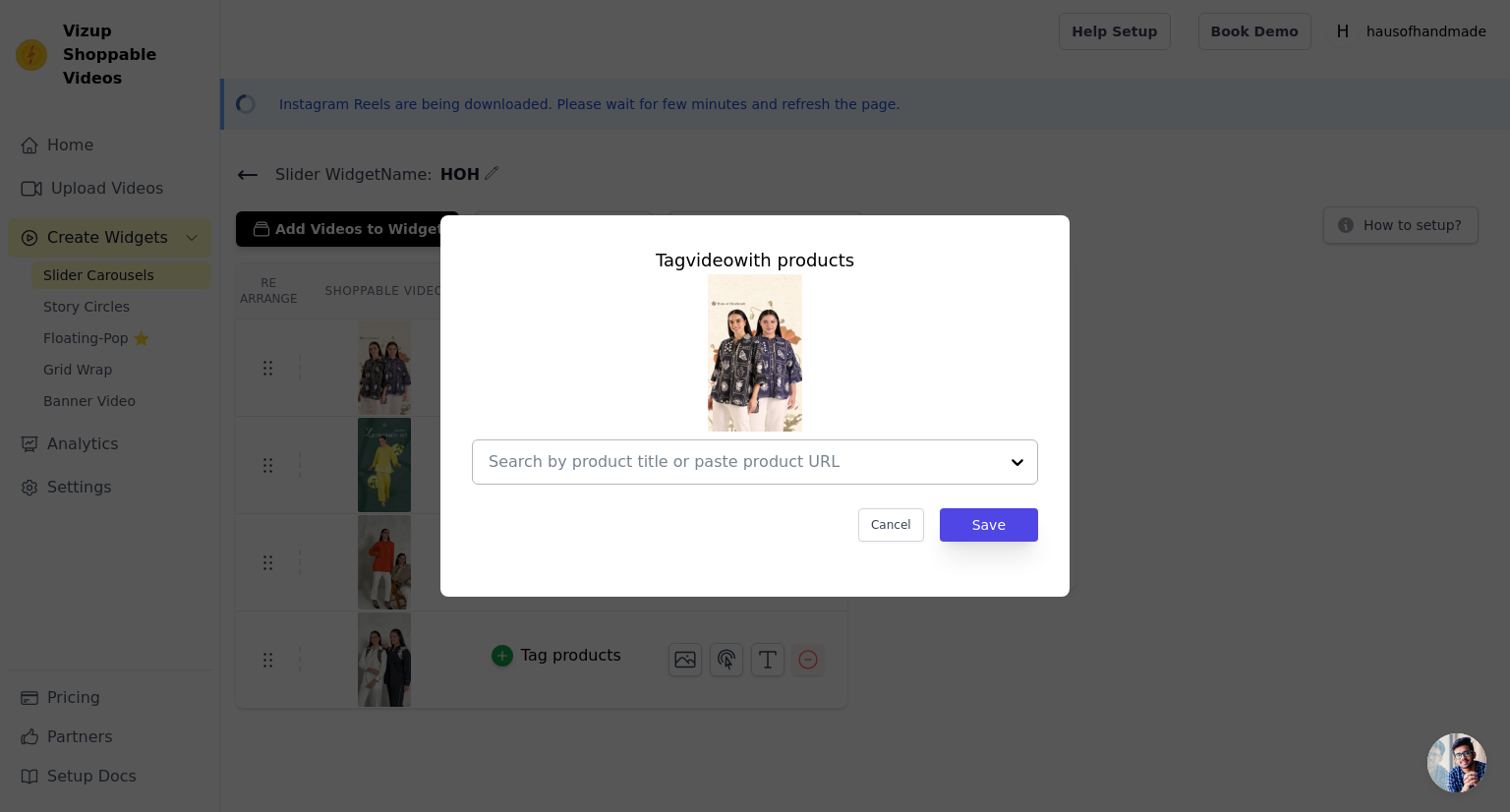
click at [1019, 461] on div at bounding box center [1018, 463] width 40 height 44
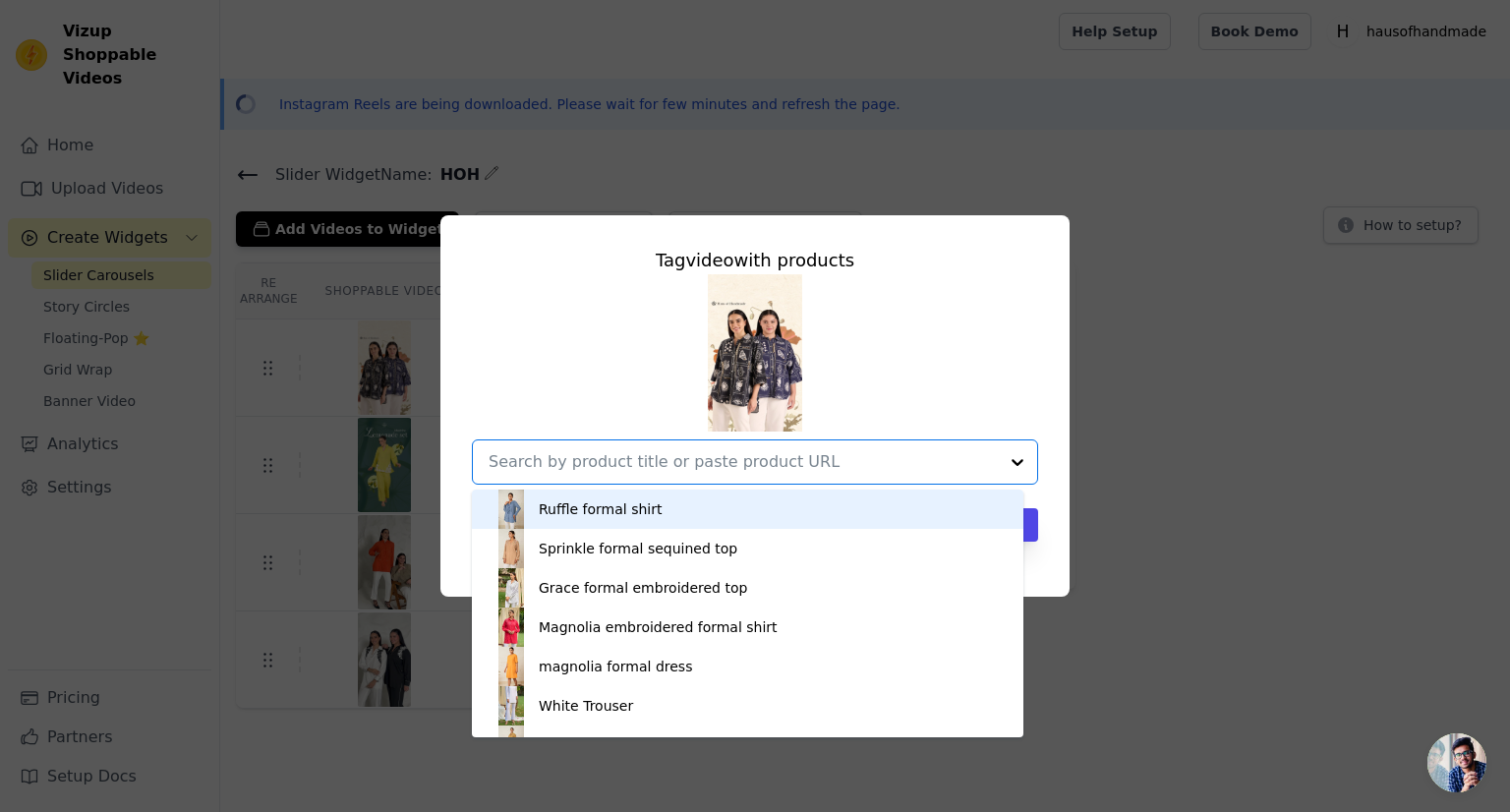
click at [903, 390] on div "Ruffle formal shirt Sprinkle formal sequined top Grace formal embroidered top M…" at bounding box center [755, 379] width 566 height 210
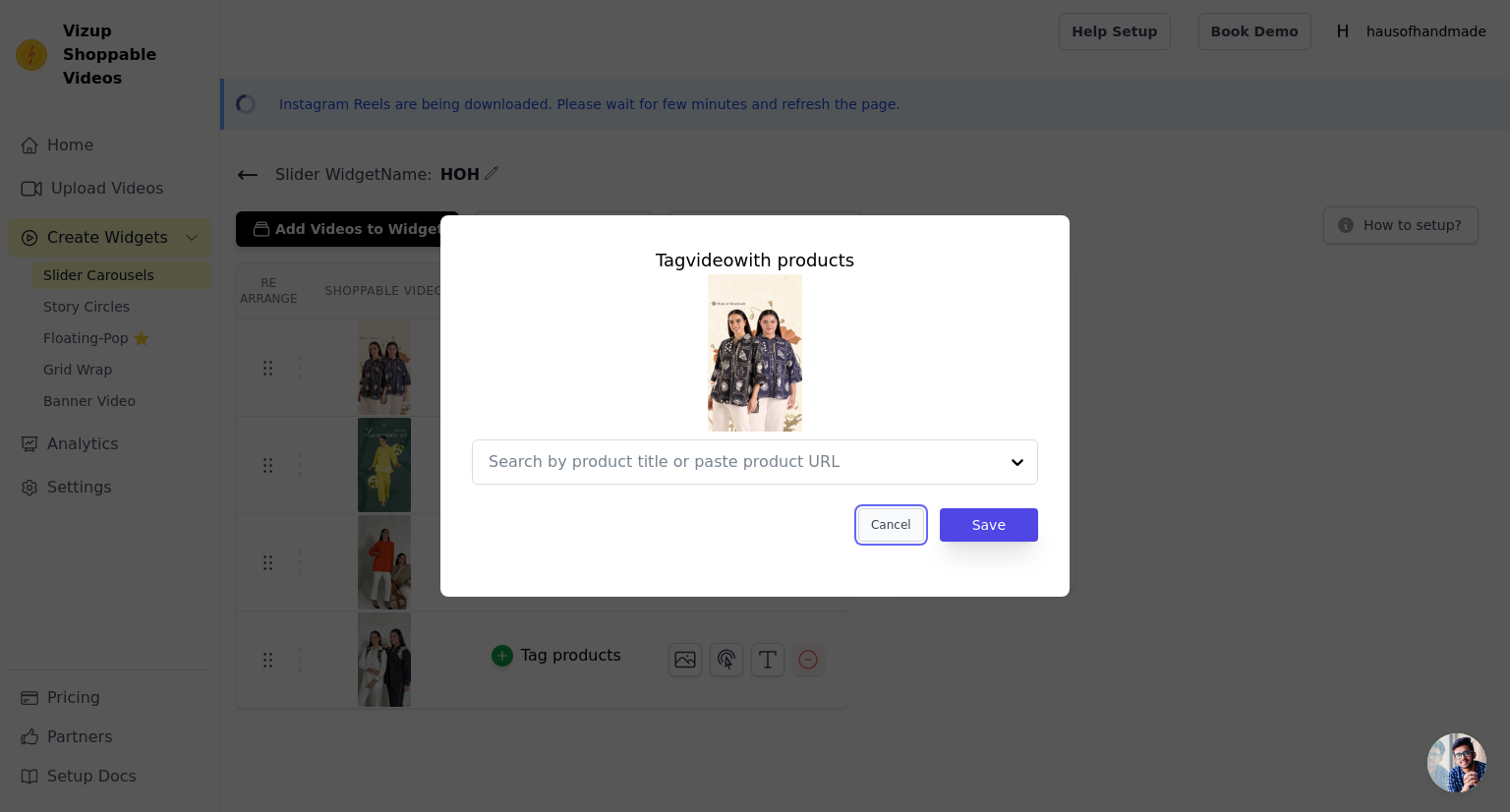
click at [898, 528] on button "Cancel" at bounding box center [891, 525] width 66 height 34
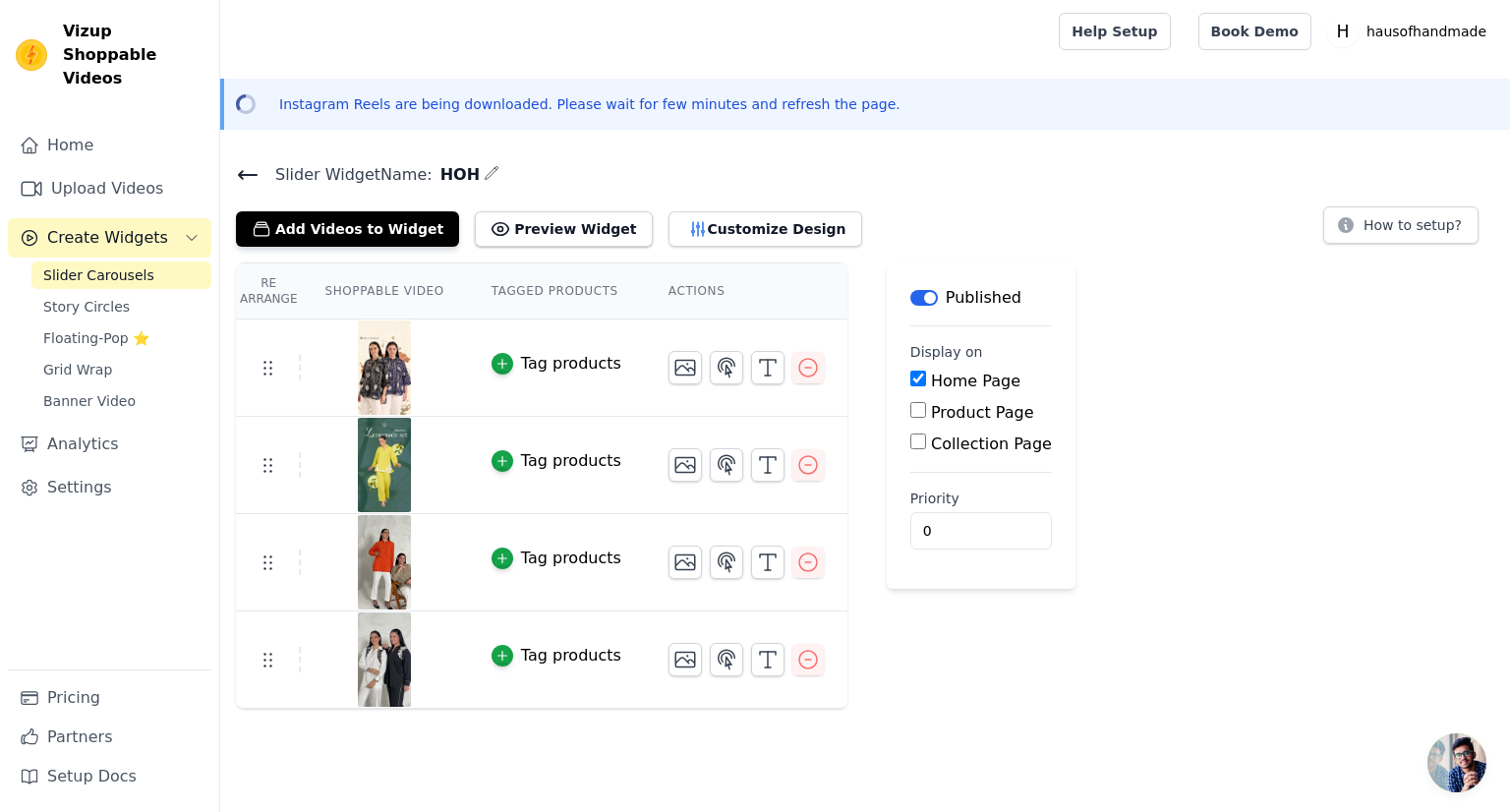
click at [566, 461] on div "Tag products" at bounding box center [571, 462] width 100 height 24
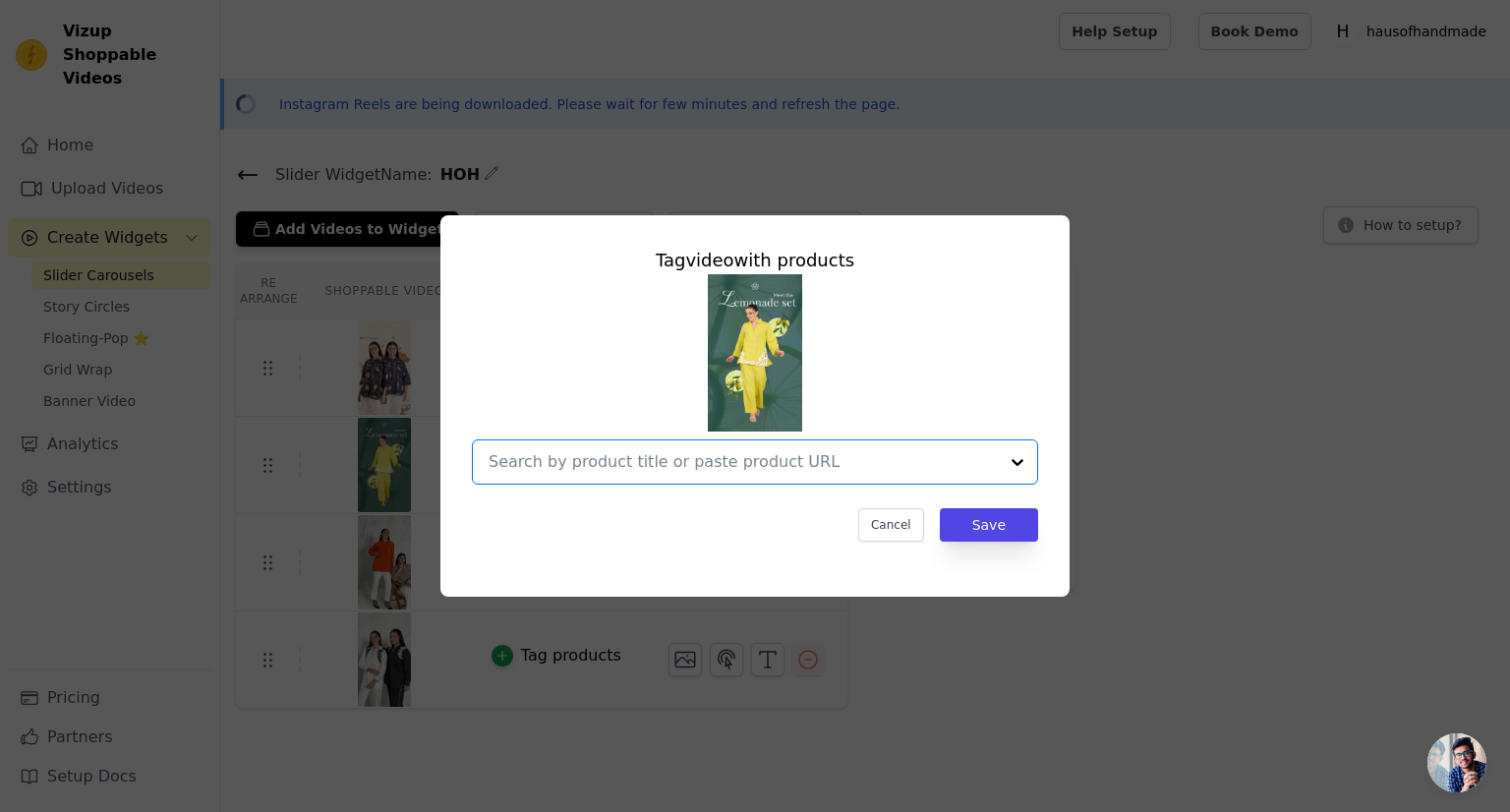
click at [566, 461] on input "text" at bounding box center [743, 462] width 509 height 24
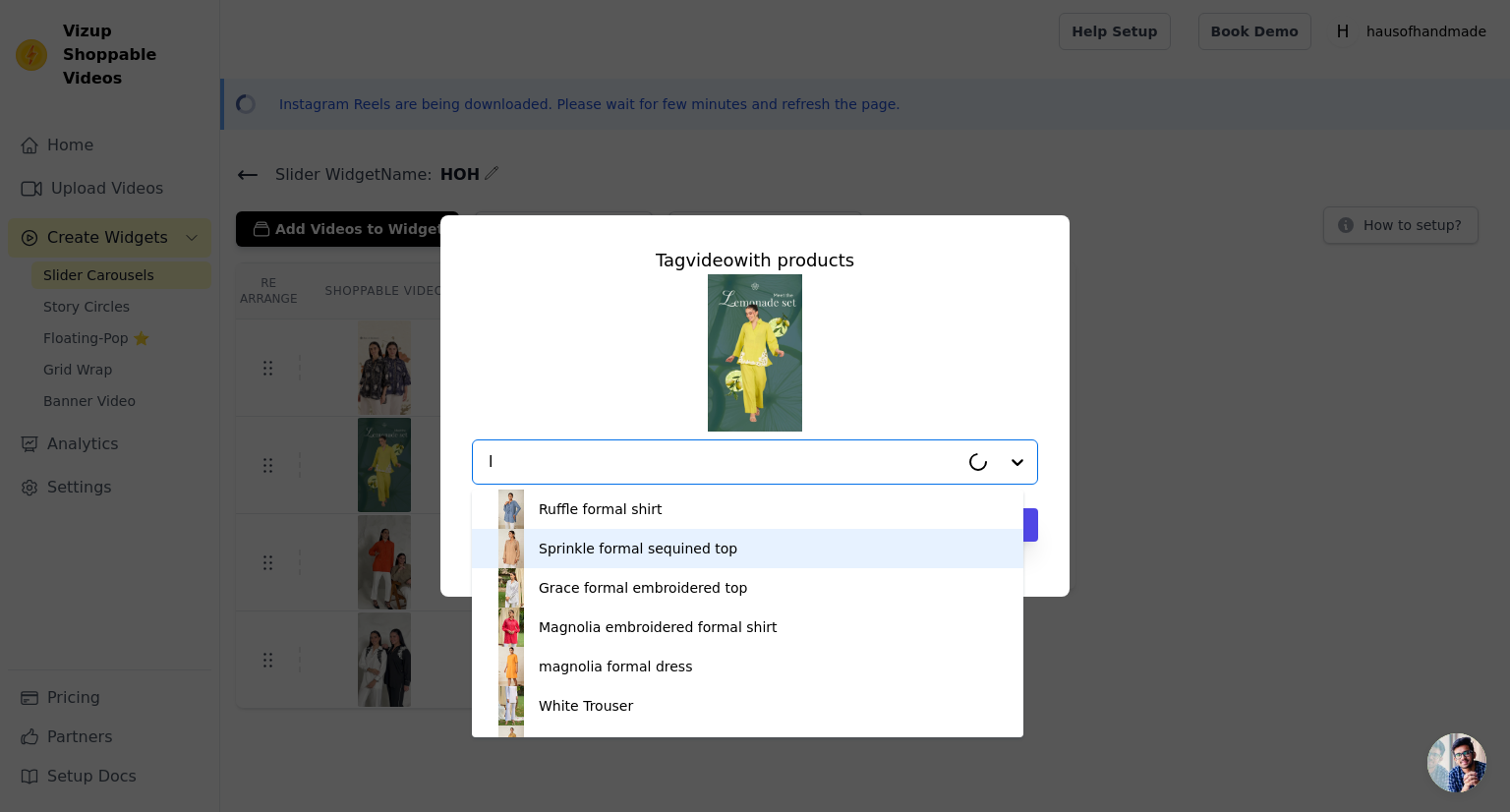
type input "le"
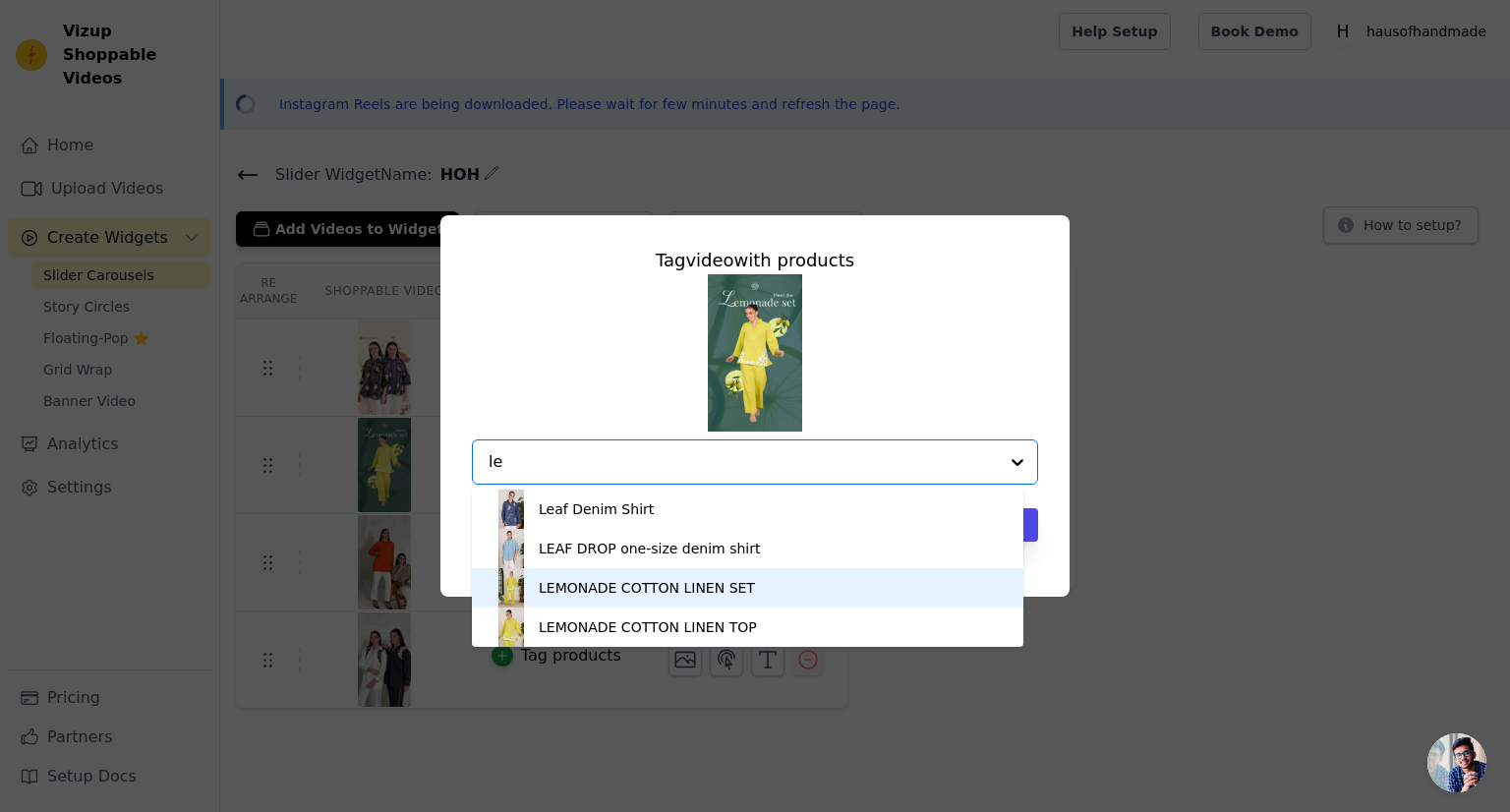
click at [576, 595] on div "LEMONADE COTTON LINEN SET" at bounding box center [647, 588] width 216 height 20
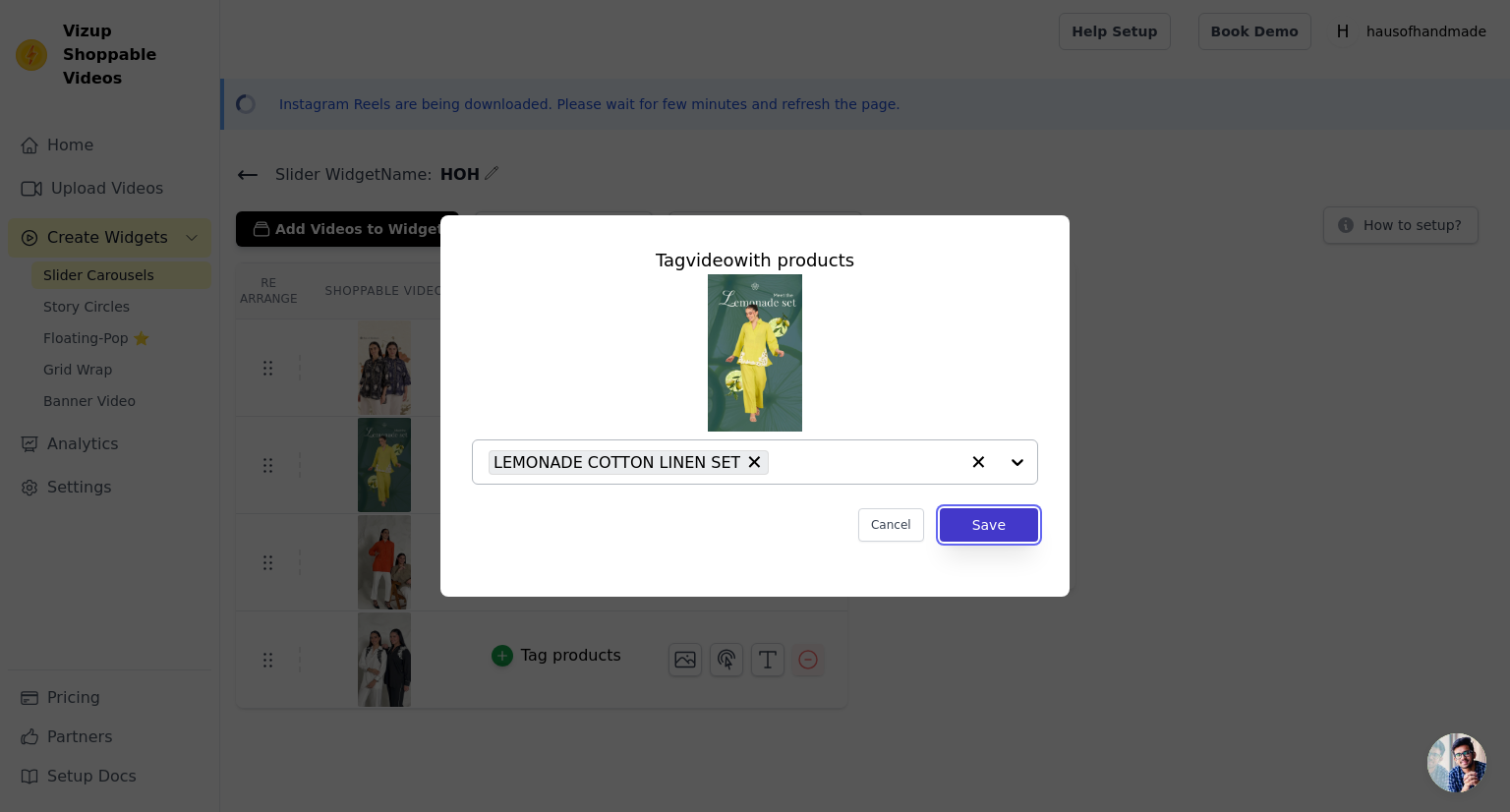
click at [976, 521] on button "Save" at bounding box center [989, 525] width 98 height 34
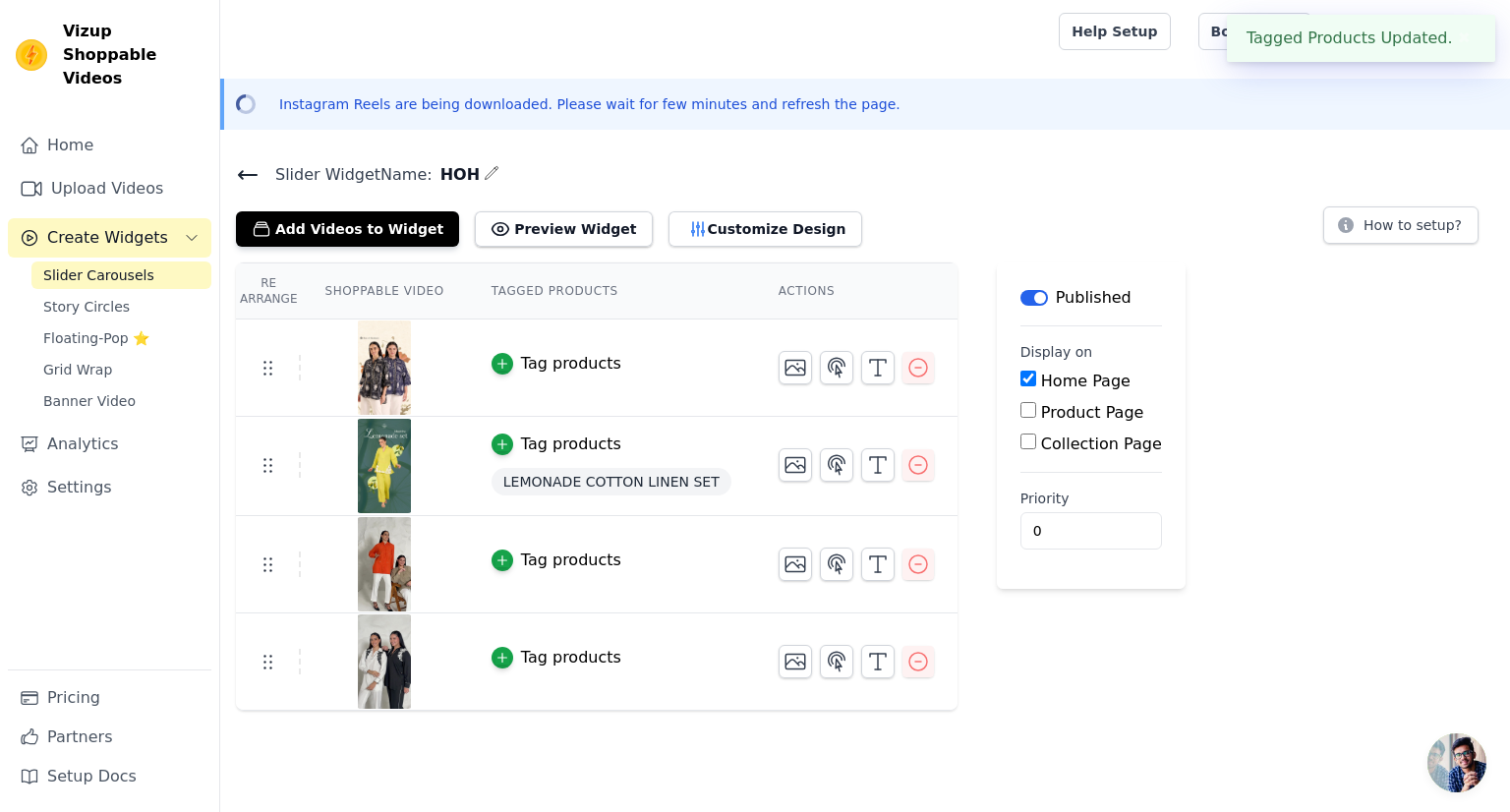
click at [548, 358] on div "Tag products" at bounding box center [571, 363] width 100 height 24
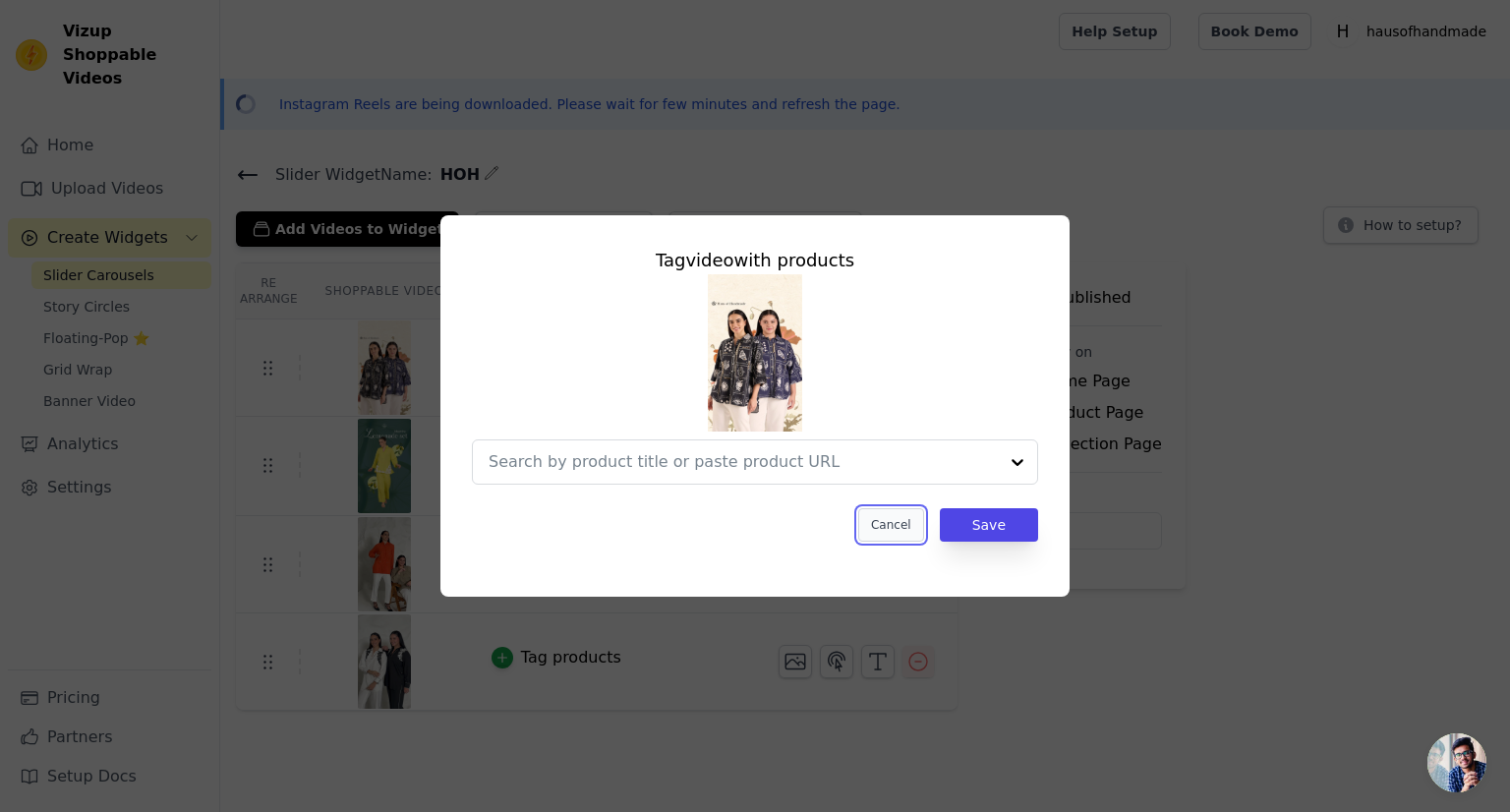
click at [904, 526] on button "Cancel" at bounding box center [891, 525] width 66 height 34
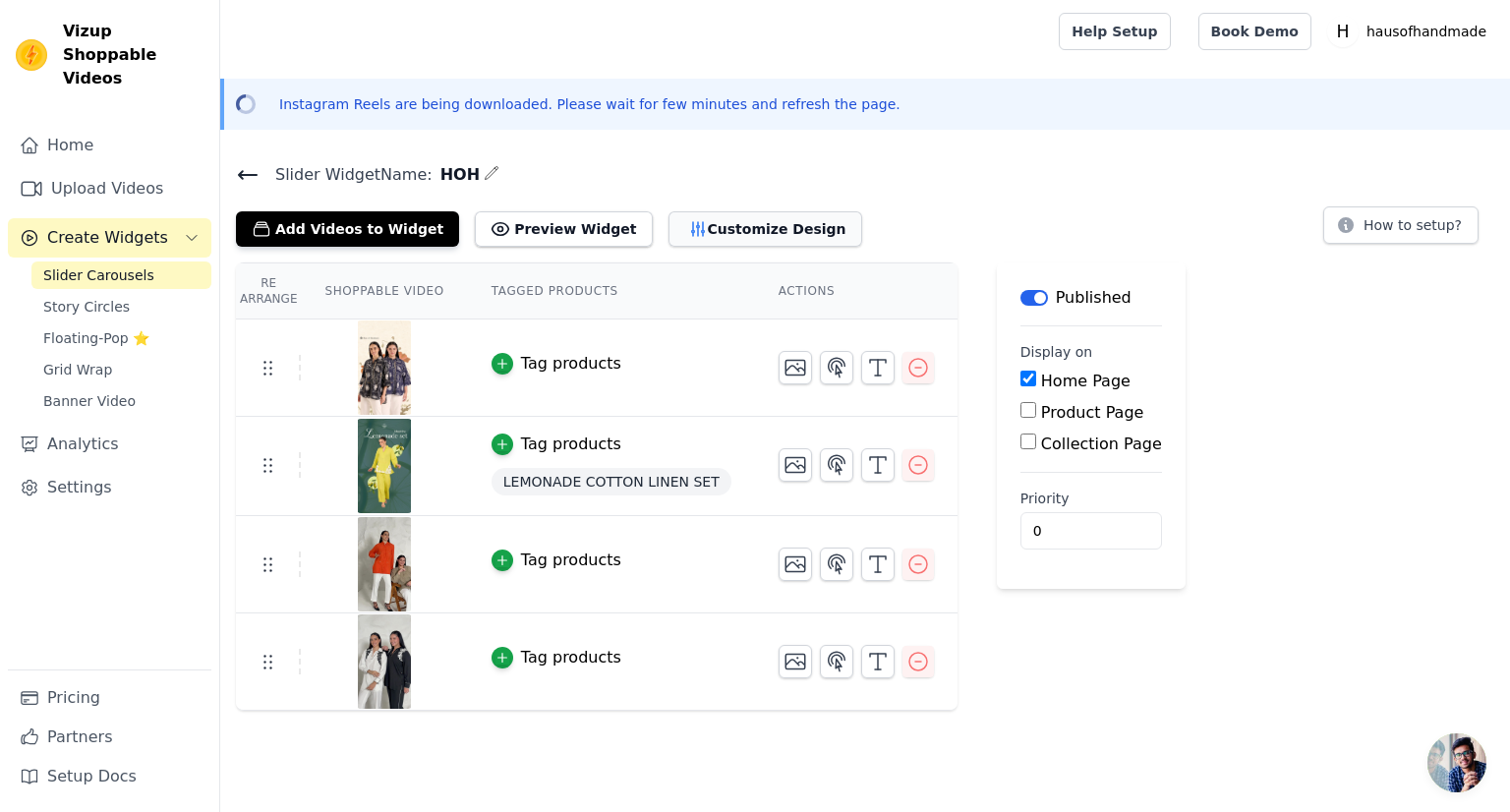
click at [697, 221] on button "Customize Design" at bounding box center [764, 229] width 194 height 36
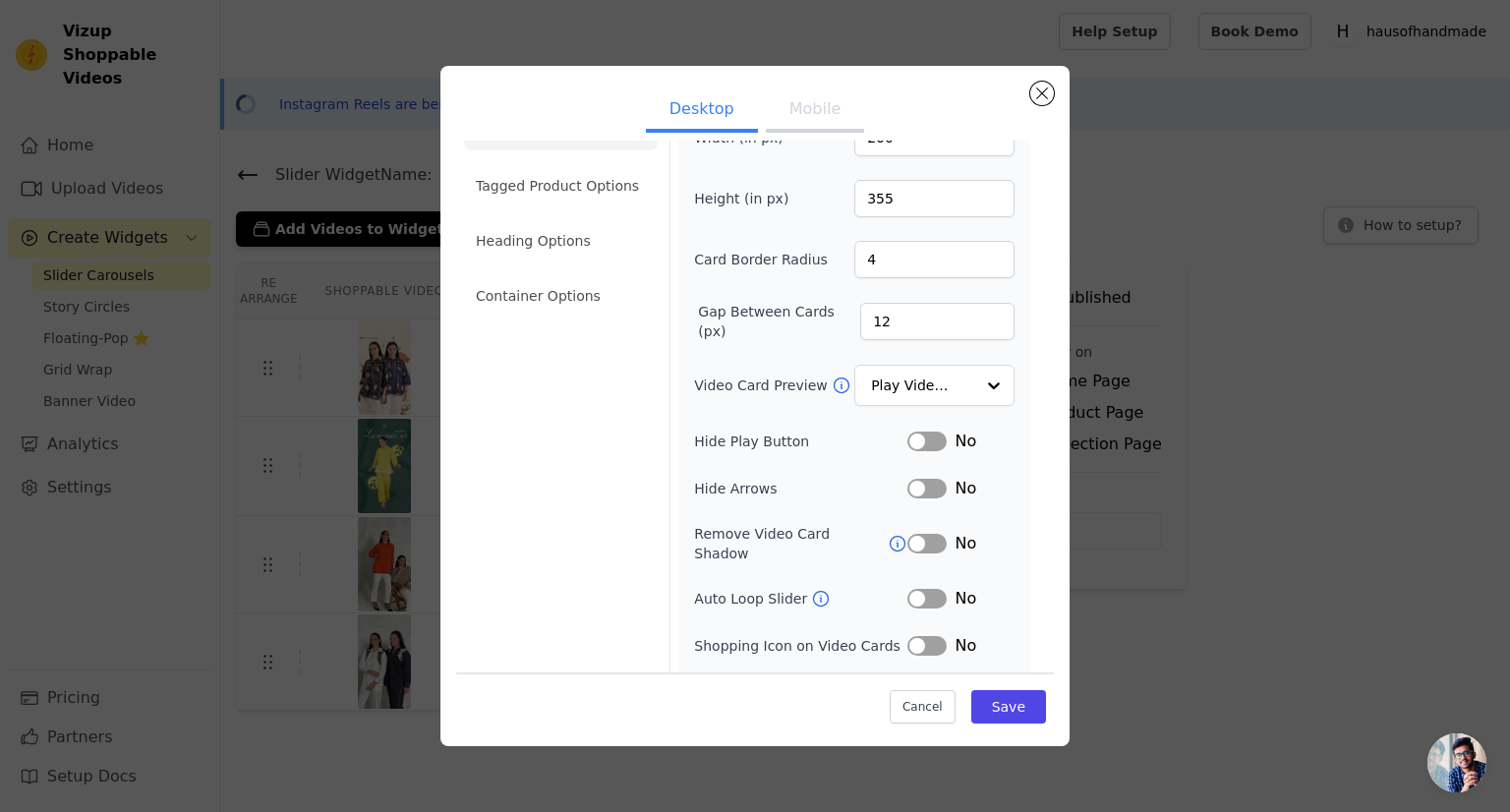
scroll to position [78, 0]
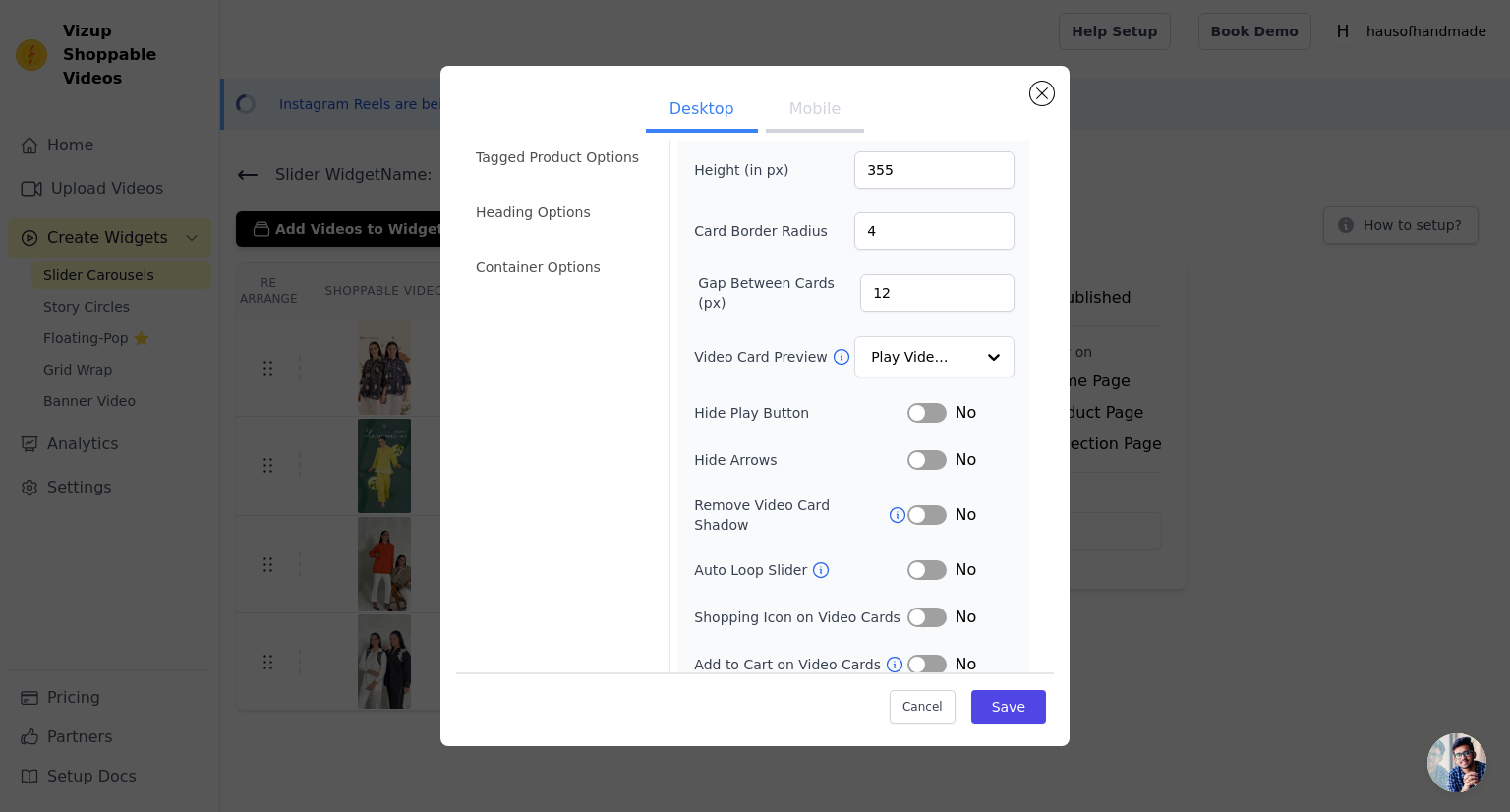
click at [907, 560] on button "Label" at bounding box center [927, 570] width 40 height 20
click at [923, 654] on button "Label" at bounding box center [927, 664] width 40 height 20
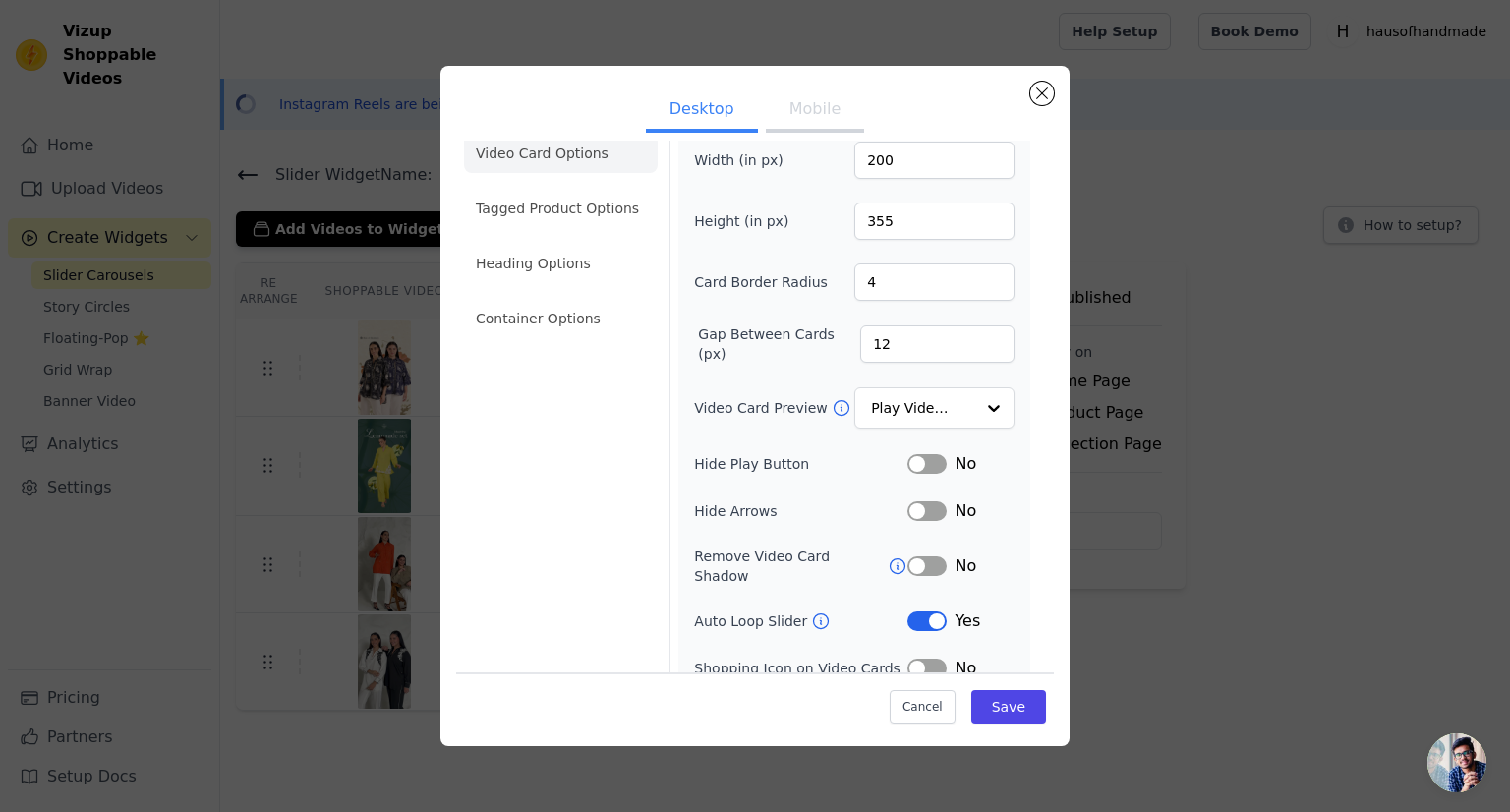
scroll to position [0, 0]
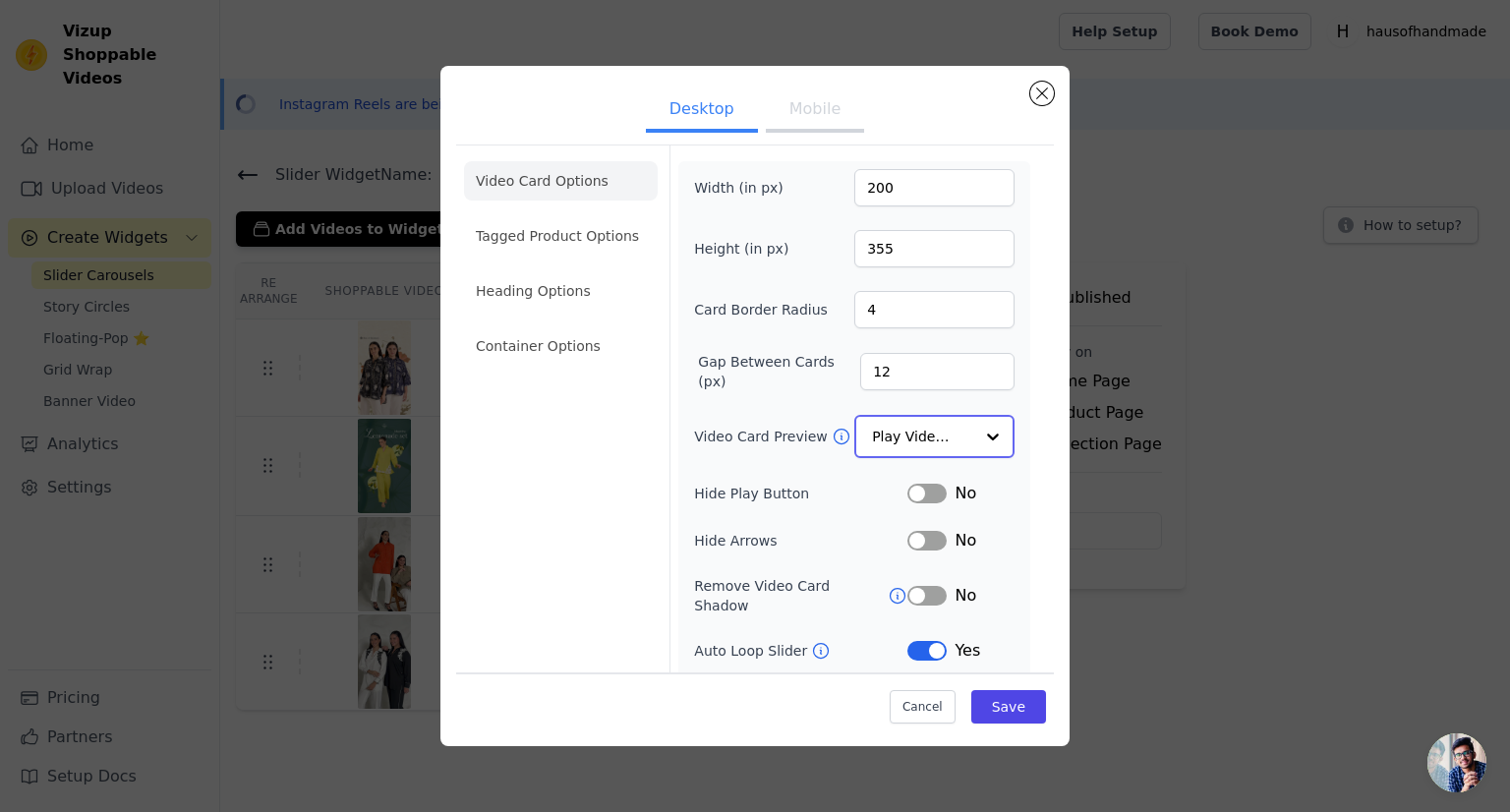
click at [983, 440] on div at bounding box center [993, 437] width 40 height 40
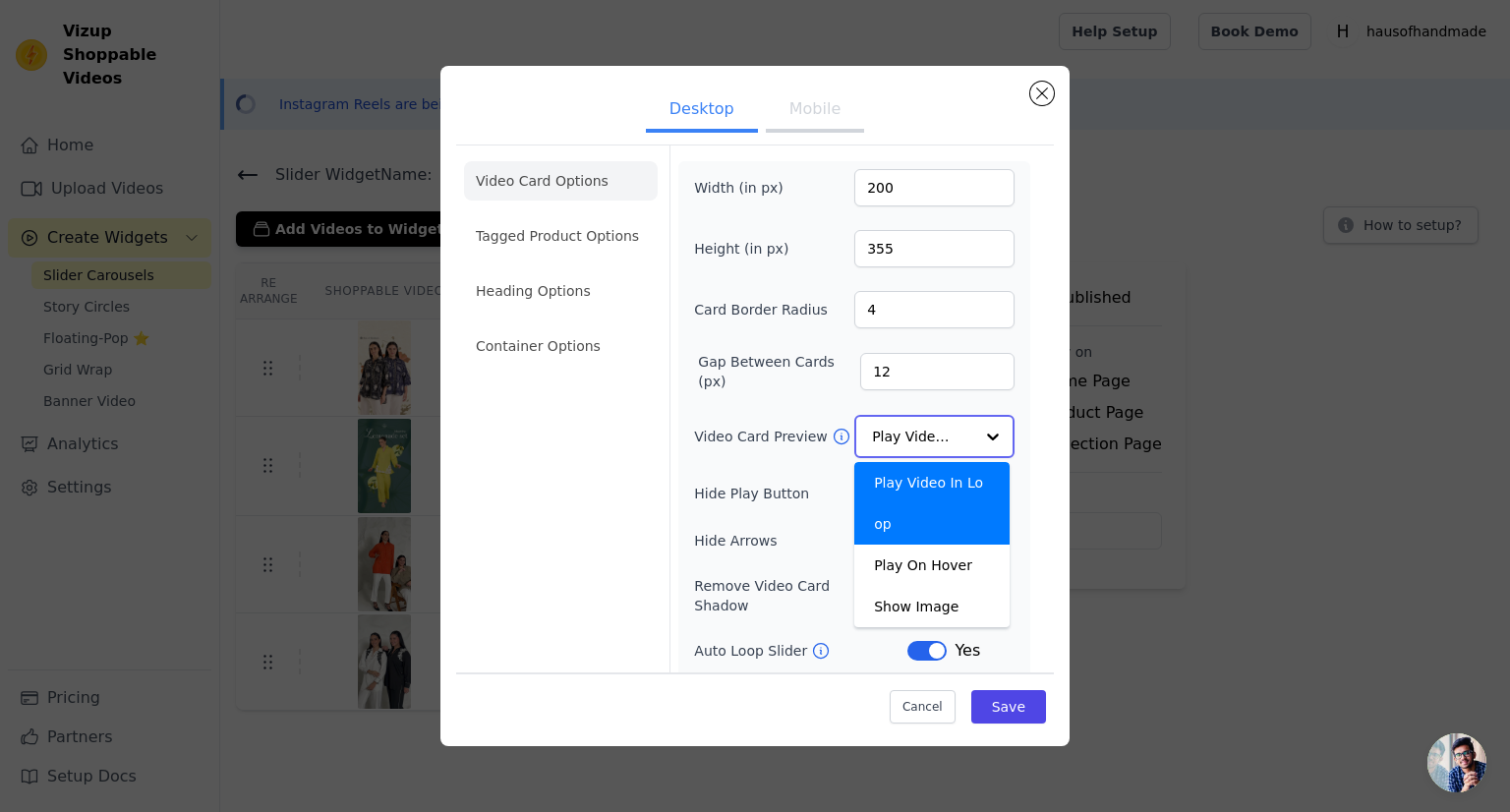
click at [983, 440] on div at bounding box center [993, 437] width 40 height 40
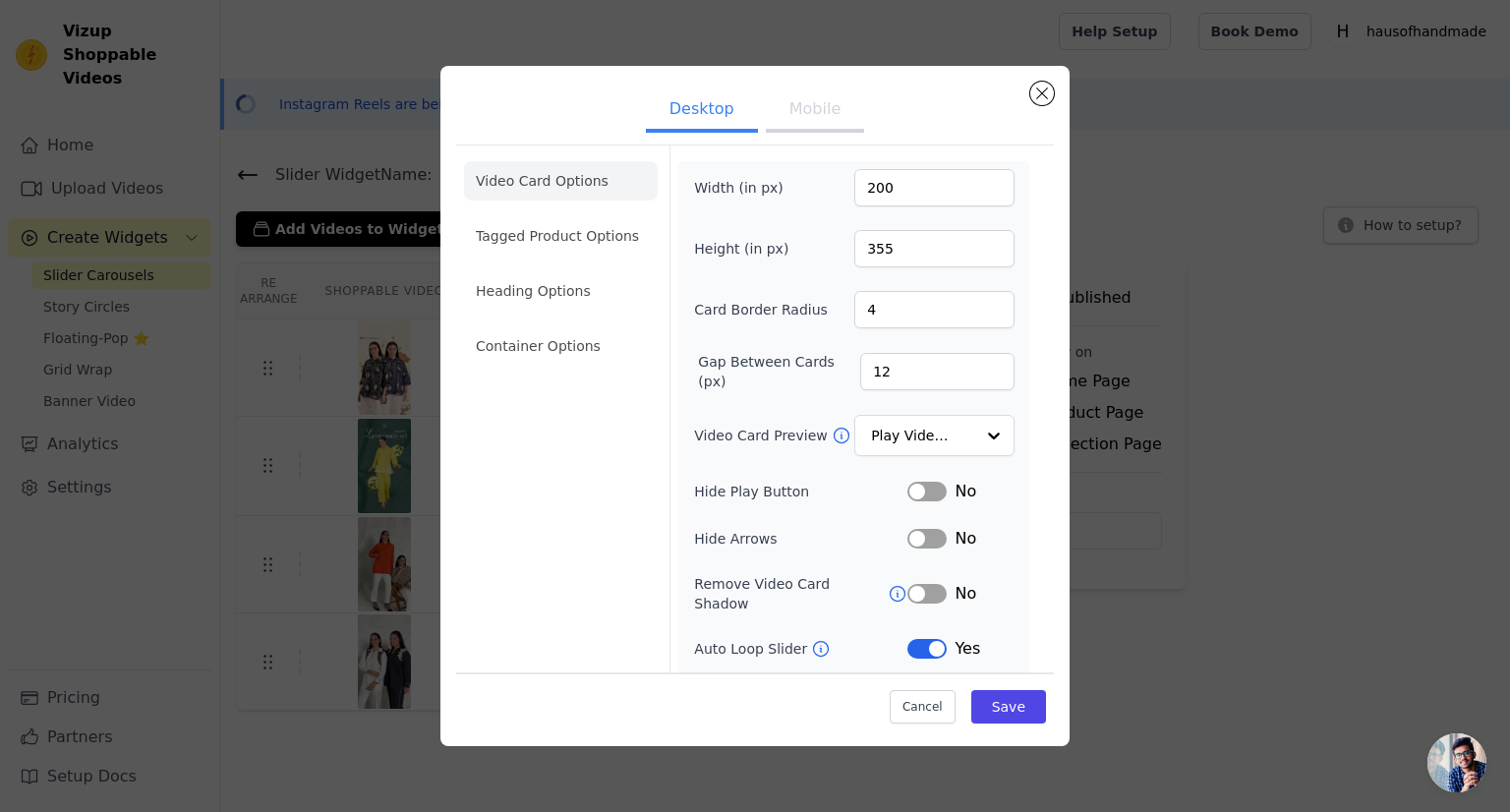
click at [1017, 394] on form "Width (in px) 200 Height (in px) 355 Card Border Radius 4 Gap Between Cards (px…" at bounding box center [853, 459] width 368 height 625
click at [602, 239] on li "Tagged Product Options" at bounding box center [560, 236] width 194 height 40
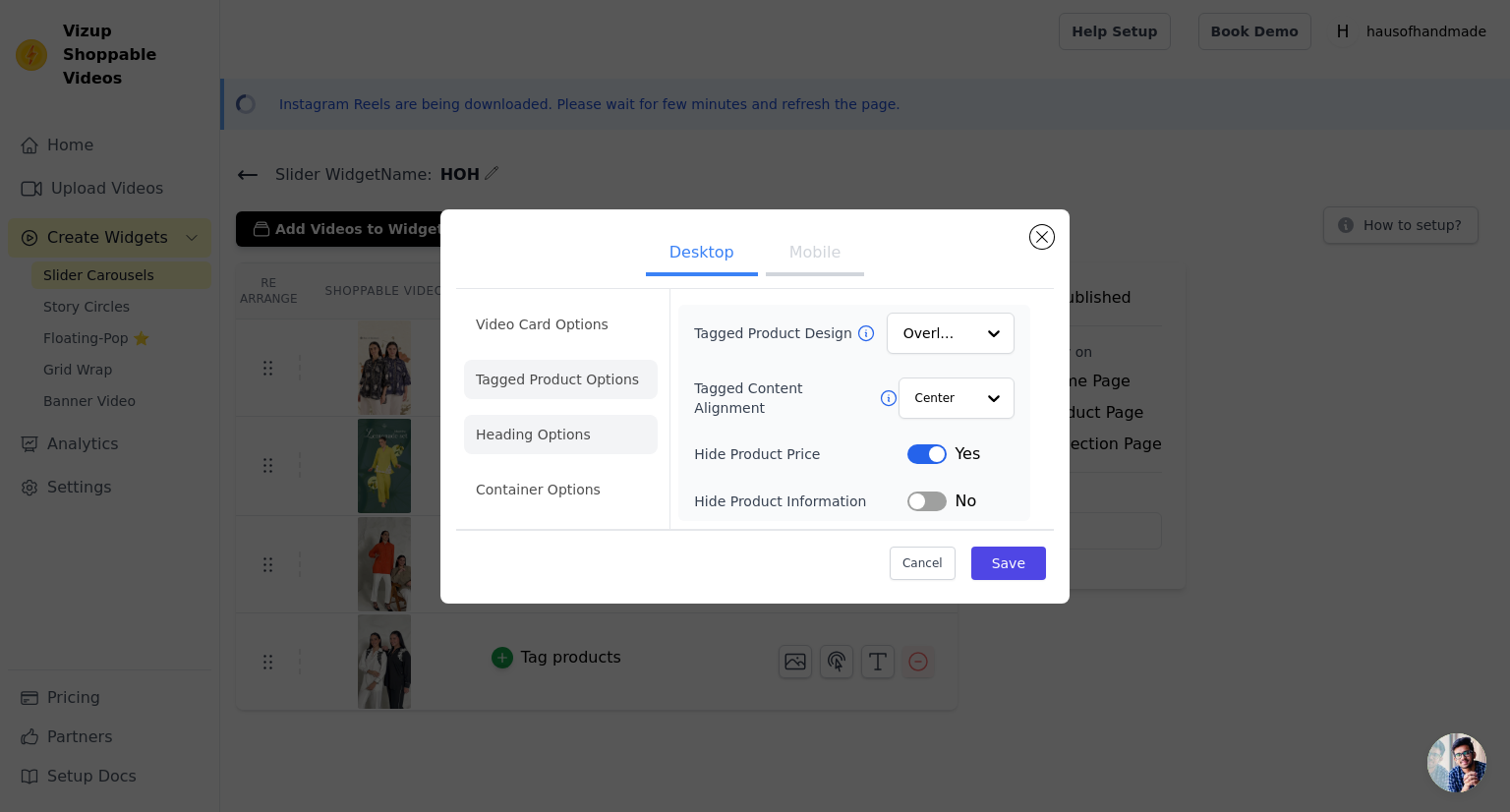
click at [552, 445] on li "Heading Options" at bounding box center [560, 435] width 194 height 40
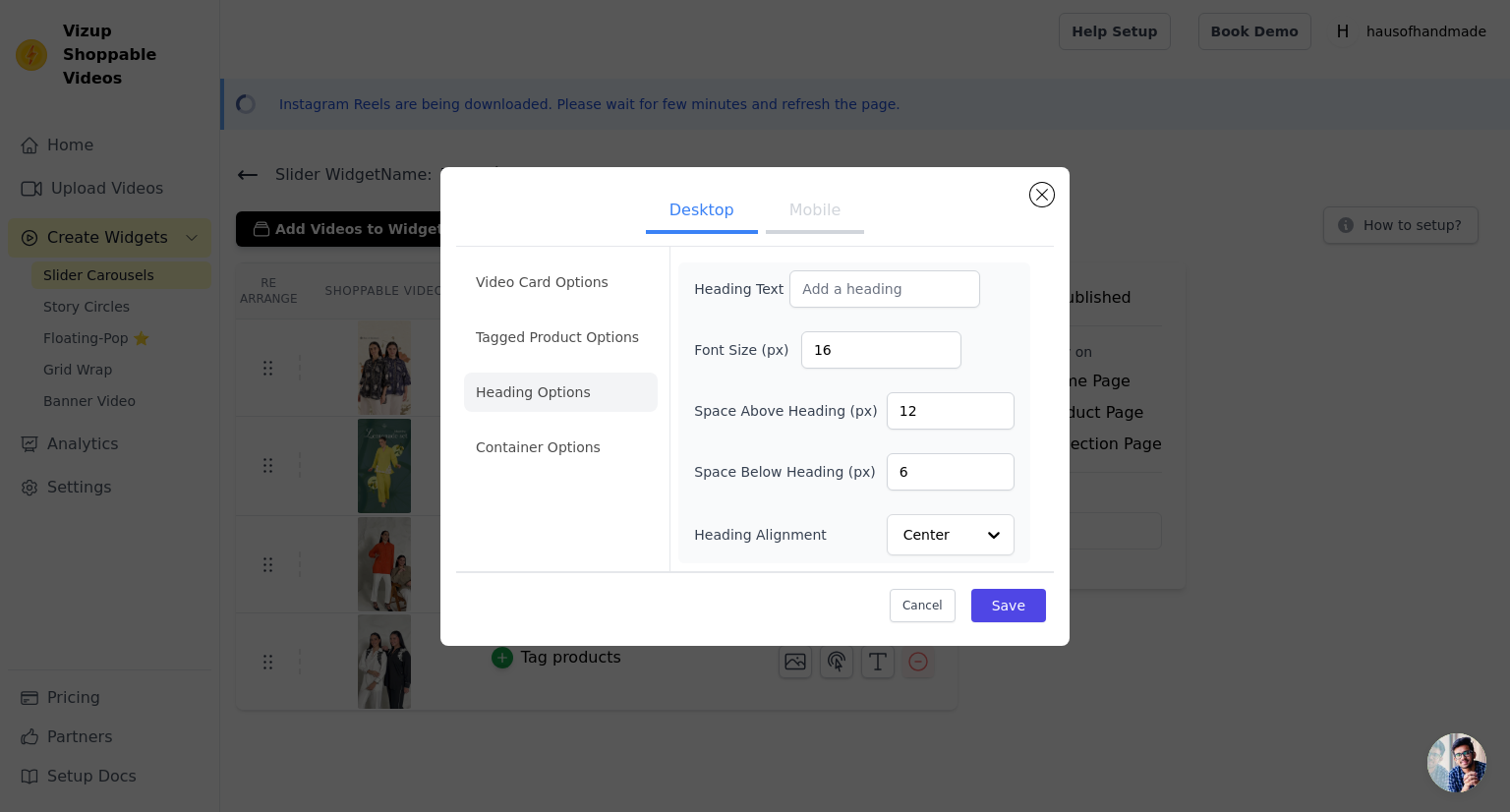
click at [552, 445] on li "Container Options" at bounding box center [560, 448] width 194 height 40
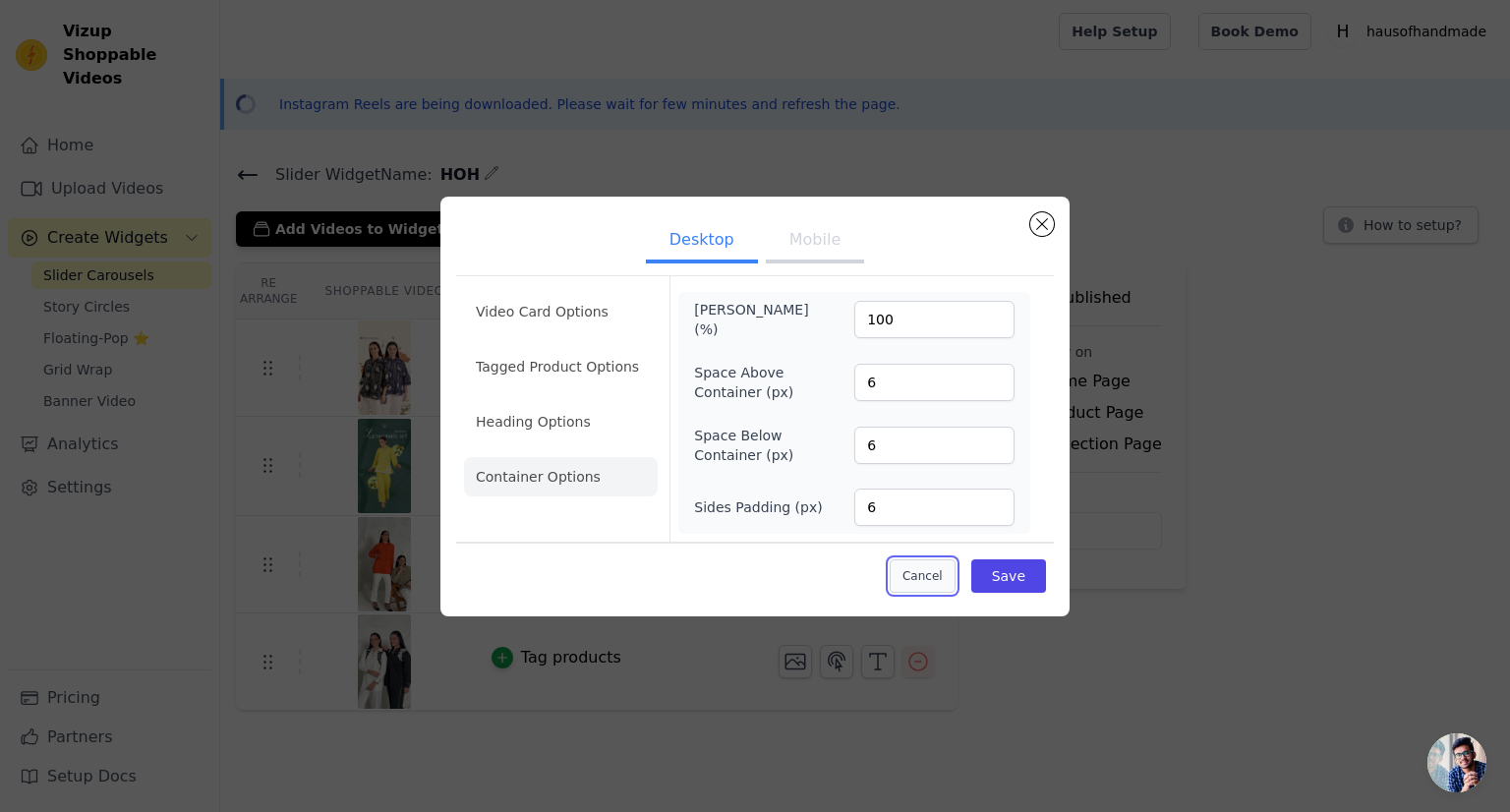
click at [928, 579] on button "Cancel" at bounding box center [922, 576] width 66 height 34
